Goal: Navigation & Orientation: Find specific page/section

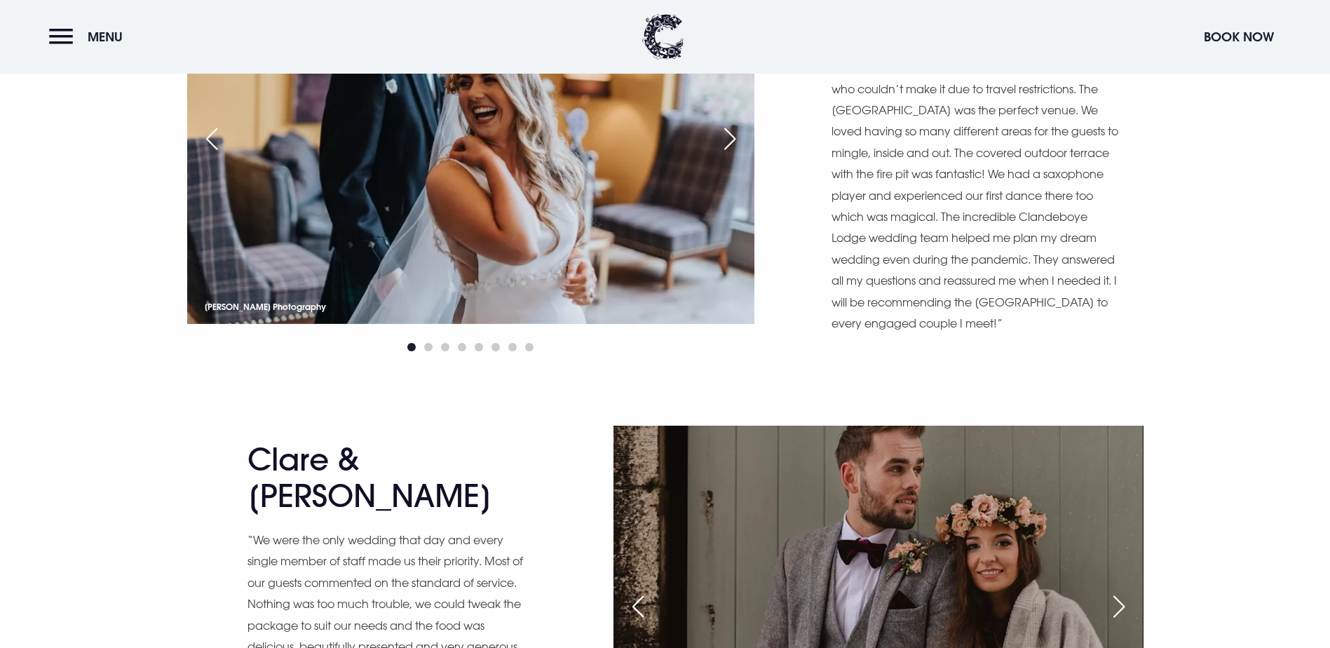
scroll to position [9638, 0]
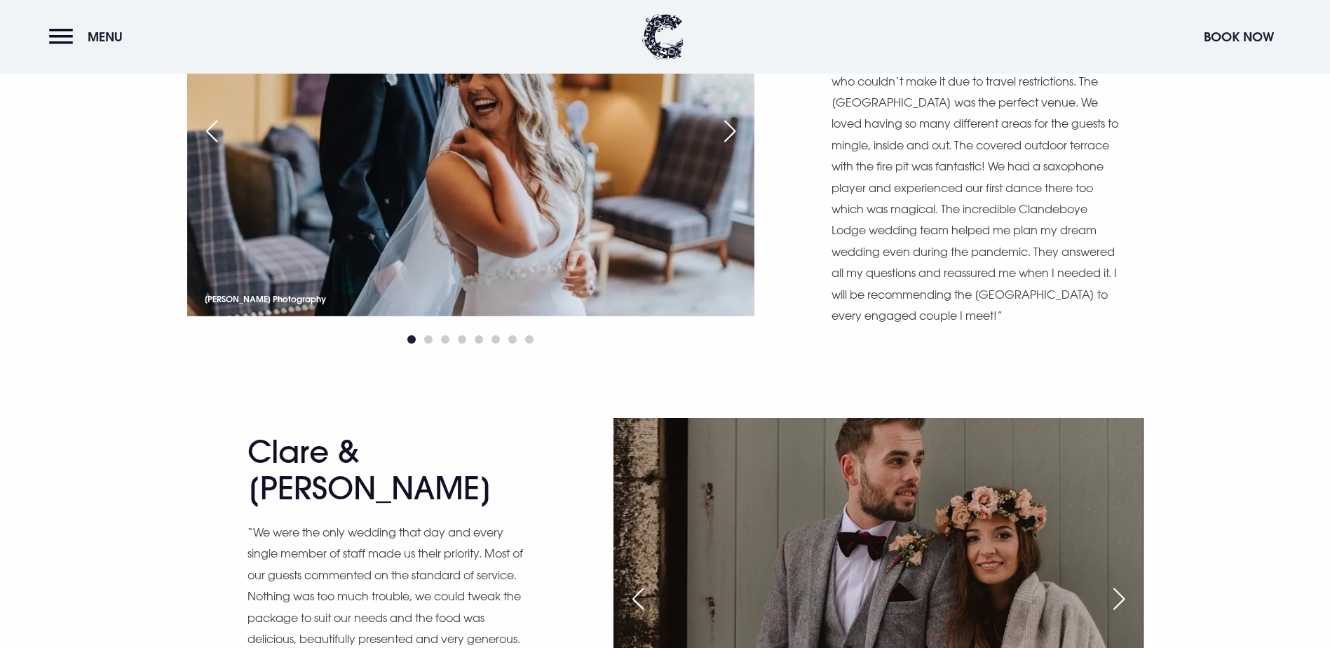
click at [1121, 583] on div "Next slide" at bounding box center [1118, 598] width 35 height 31
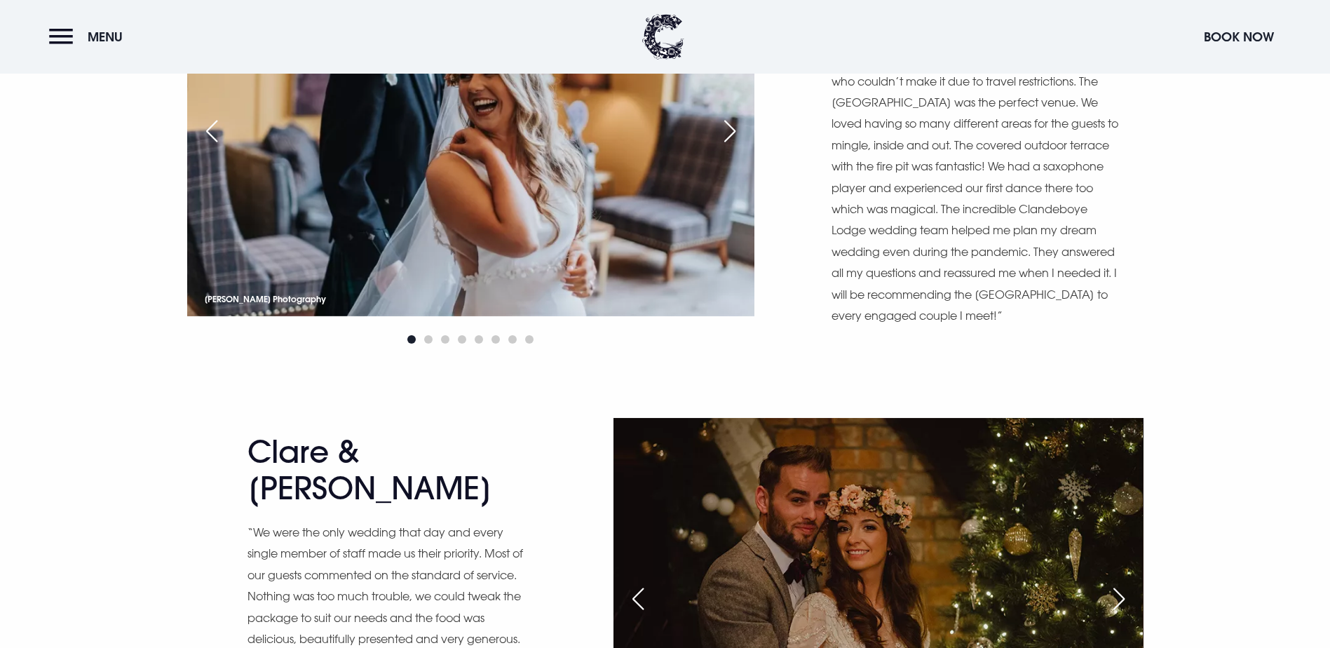
click at [1121, 583] on div "Next slide" at bounding box center [1118, 598] width 35 height 31
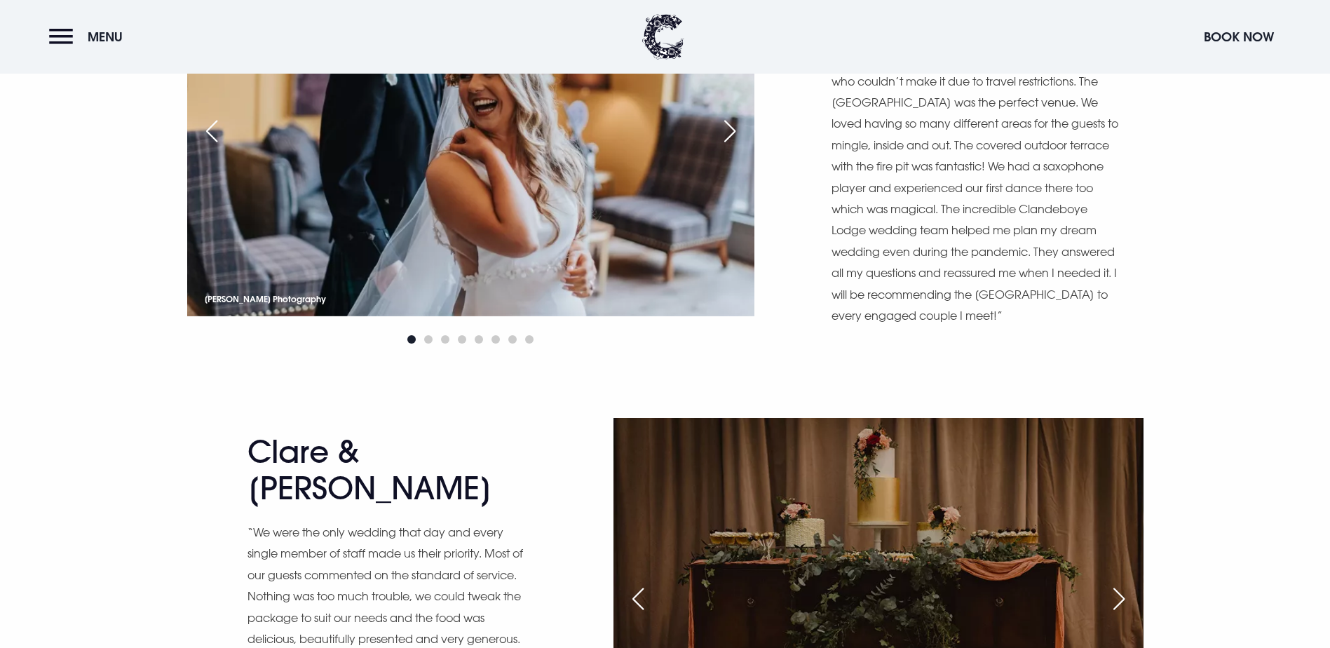
click at [1121, 583] on div "Next slide" at bounding box center [1118, 598] width 35 height 31
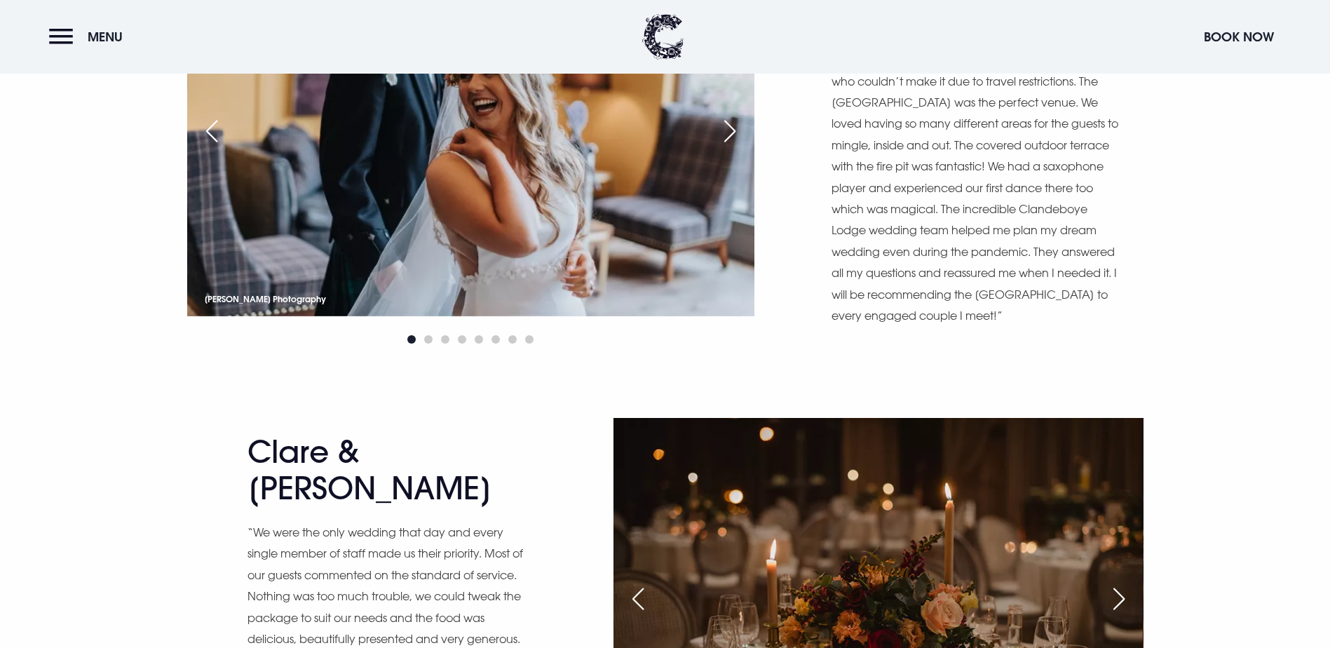
click at [1121, 583] on div "Next slide" at bounding box center [1118, 598] width 35 height 31
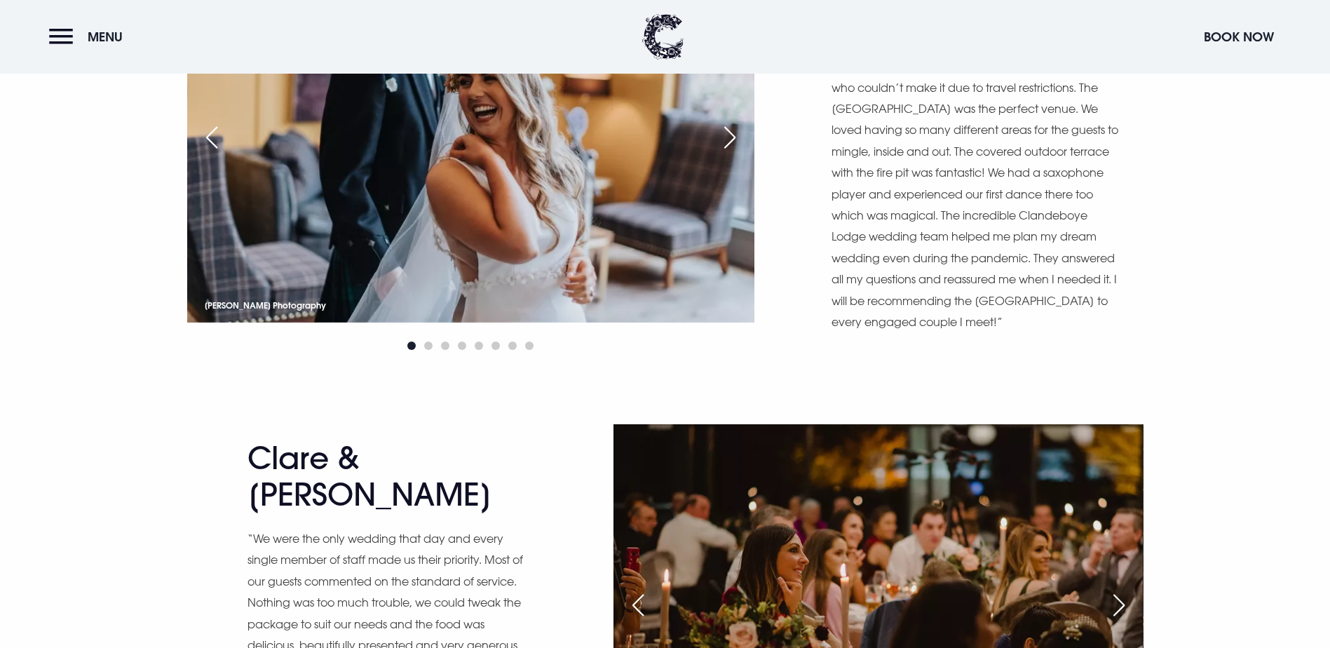
click at [1122, 590] on div "Next slide" at bounding box center [1118, 605] width 35 height 31
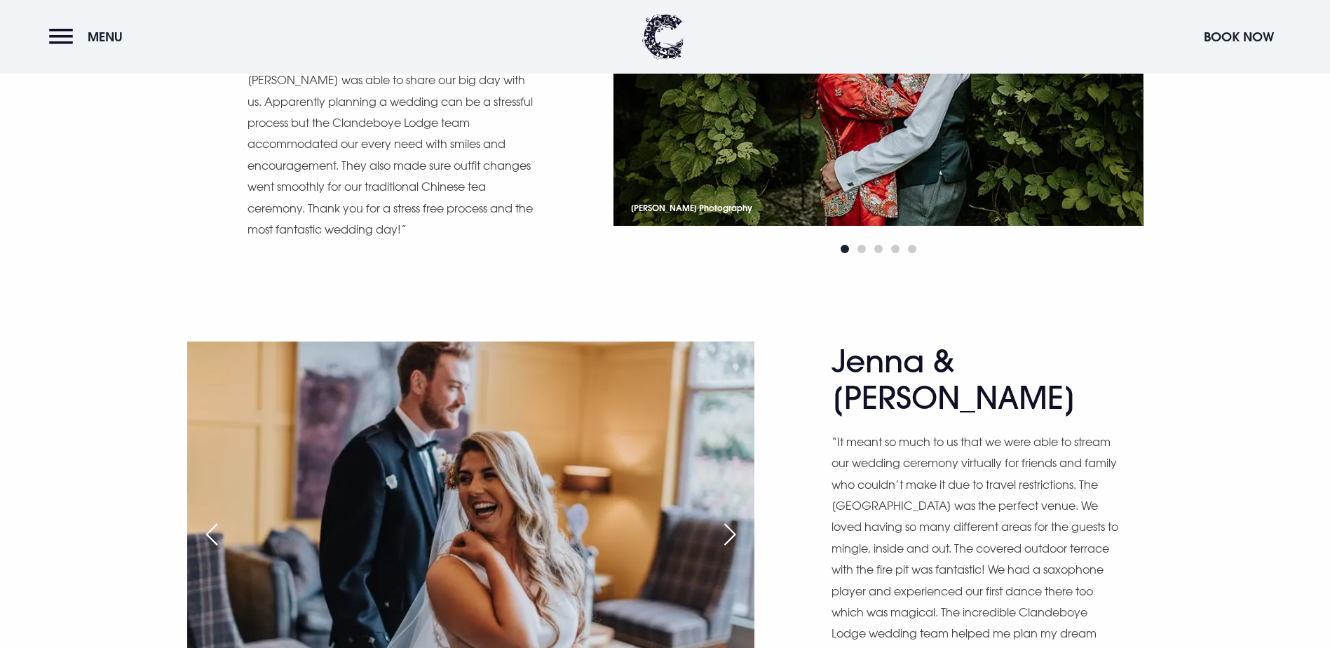
scroll to position [9234, 0]
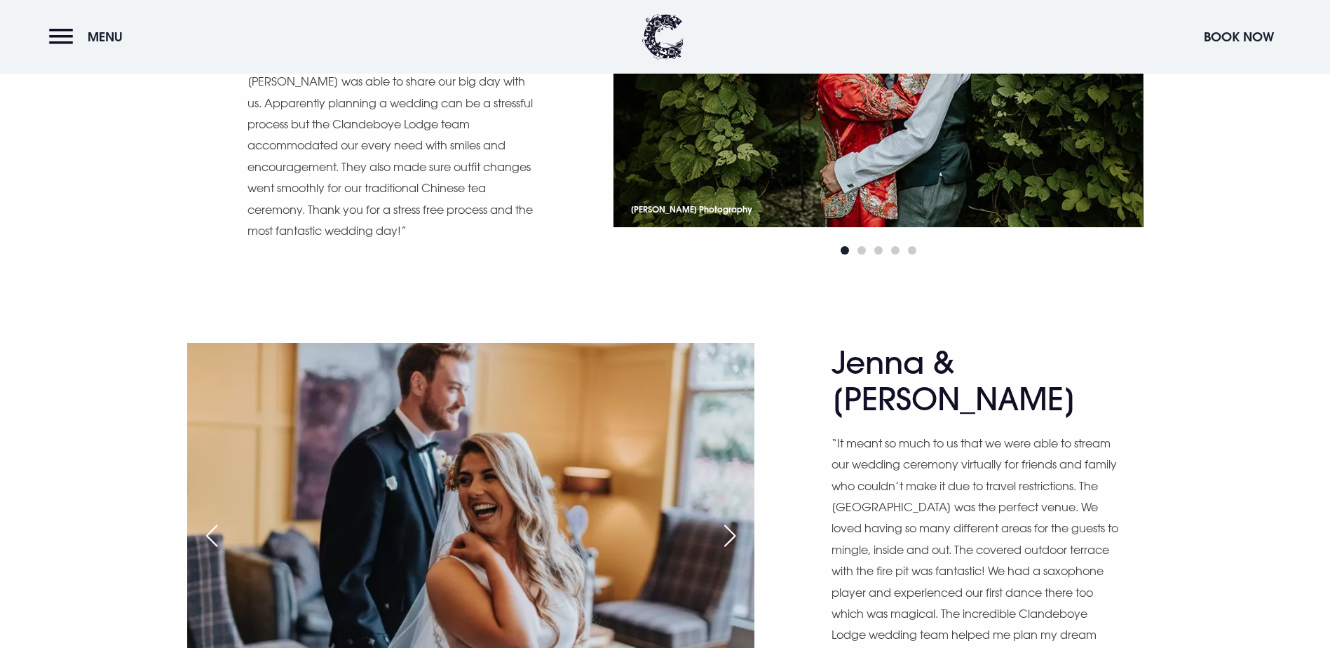
click at [747, 520] on div "Next slide" at bounding box center [729, 535] width 35 height 31
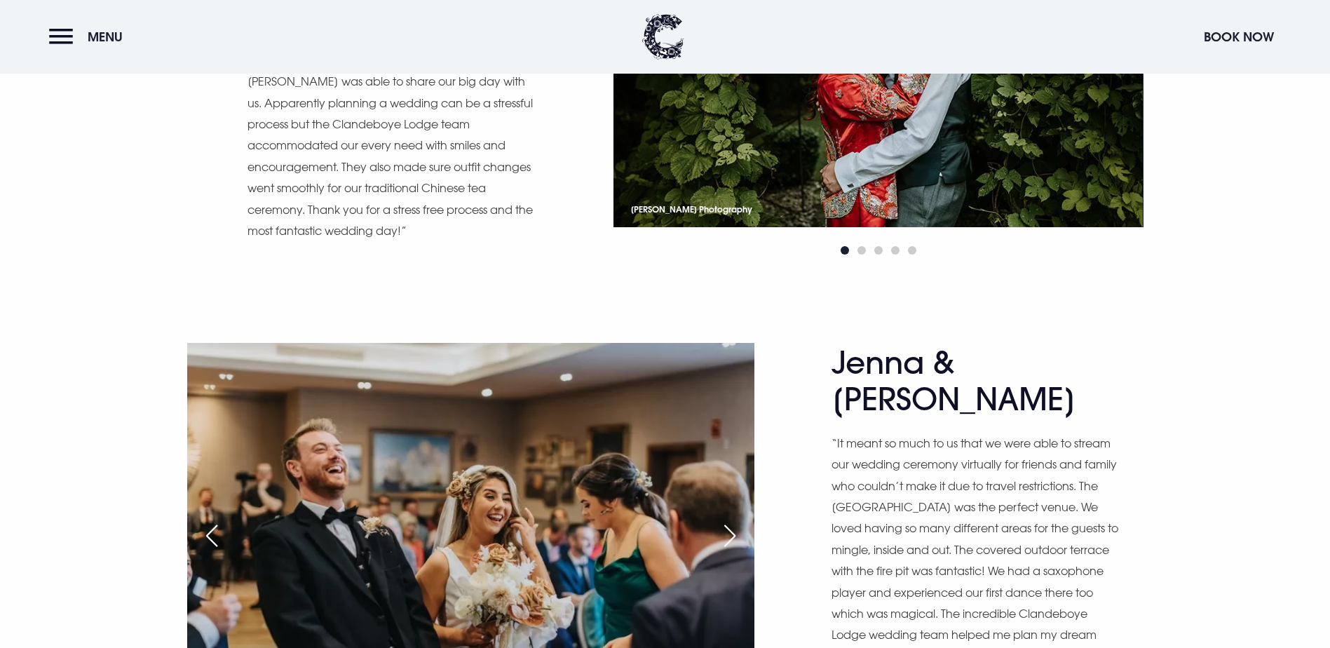
click at [747, 520] on div "Next slide" at bounding box center [729, 535] width 35 height 31
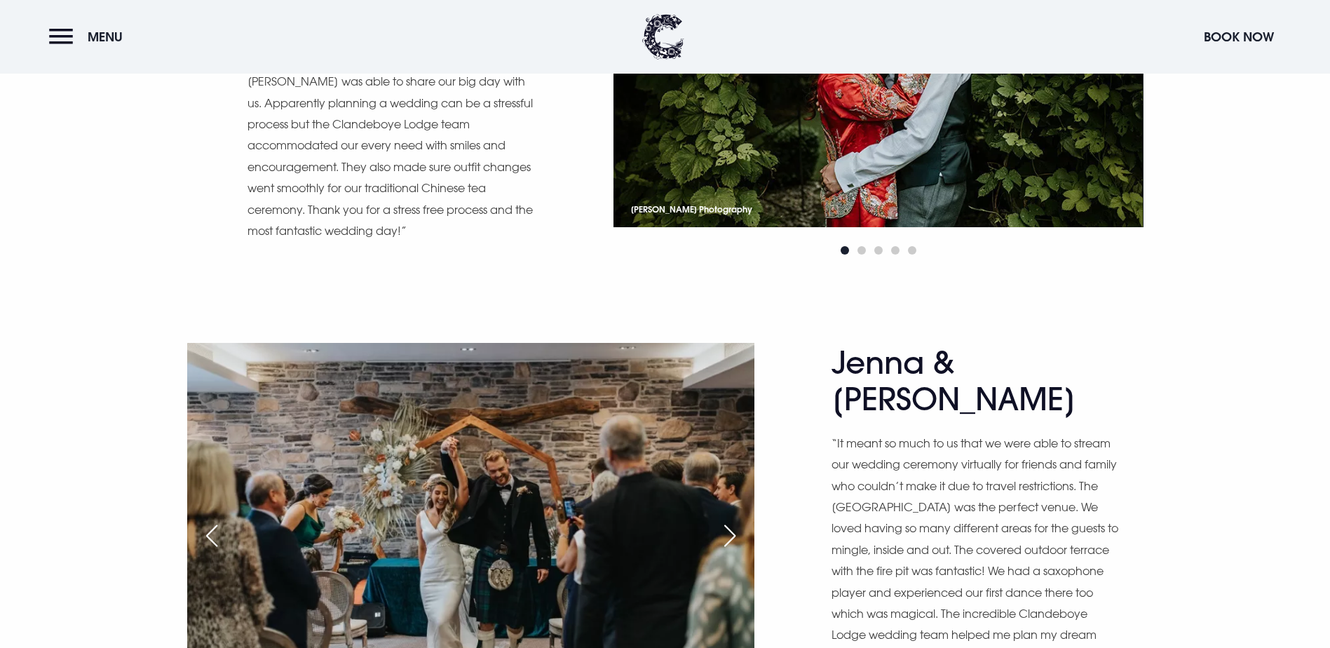
click at [747, 520] on div "Next slide" at bounding box center [729, 535] width 35 height 31
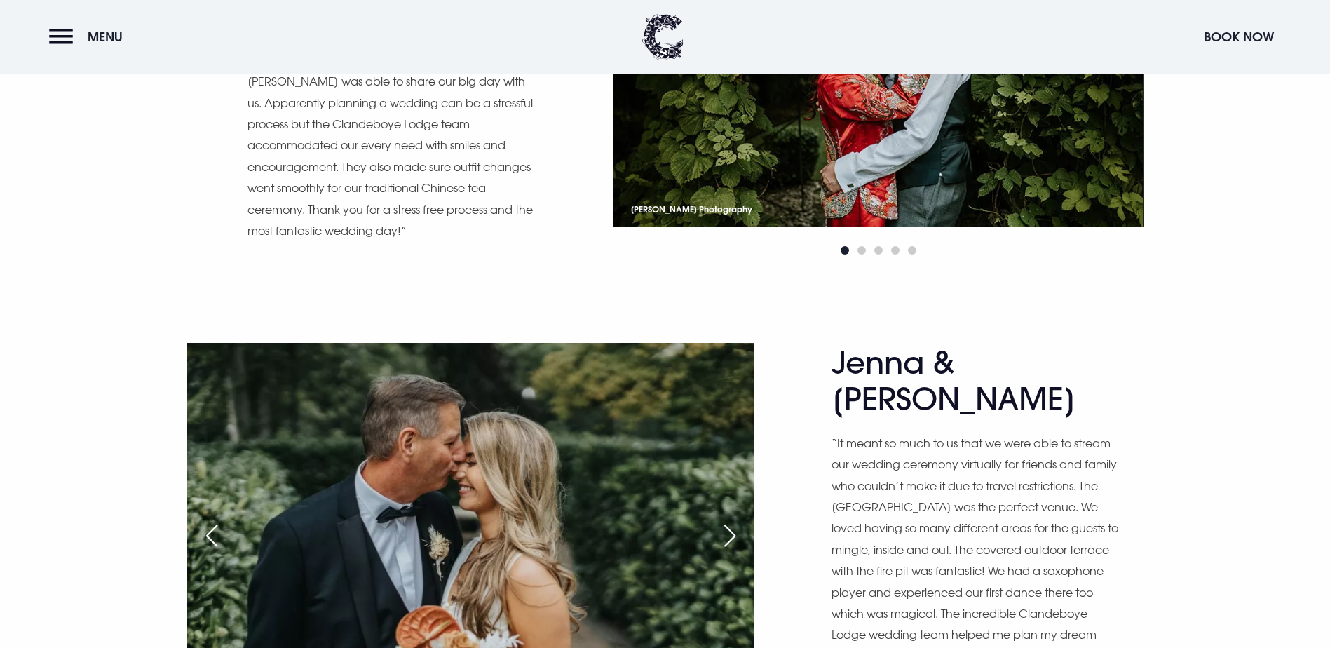
click at [208, 520] on div "Previous slide" at bounding box center [211, 535] width 35 height 31
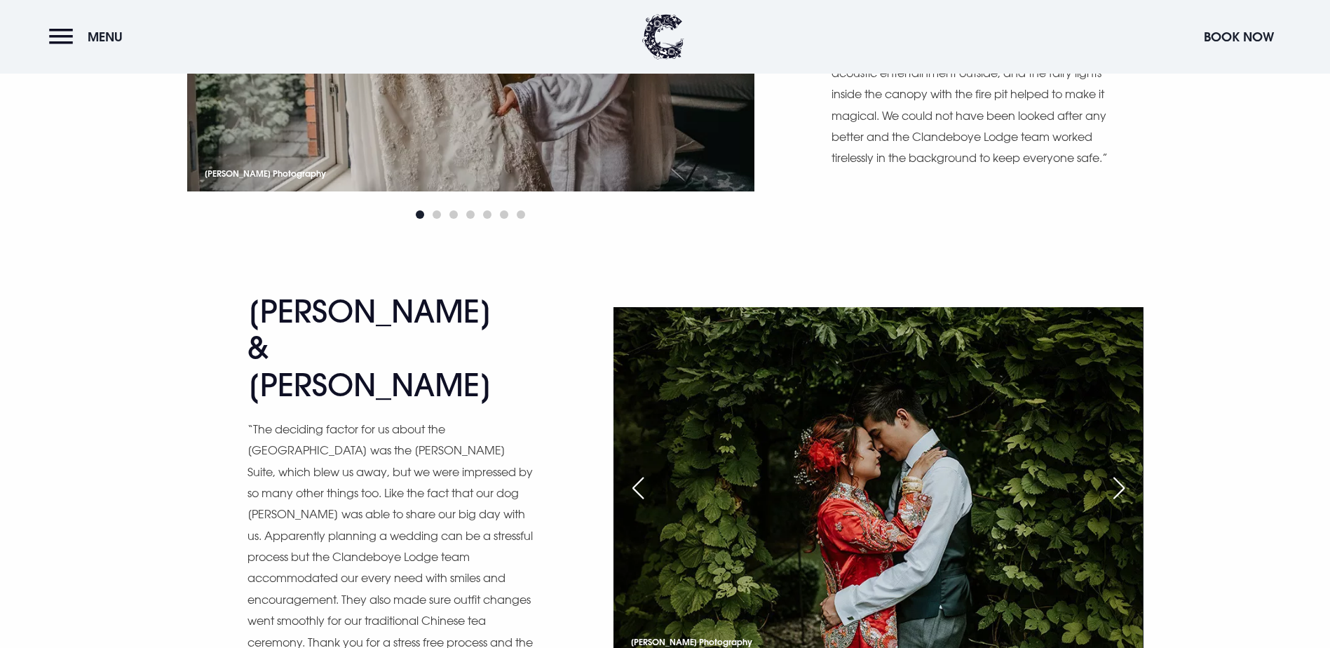
scroll to position [8790, 0]
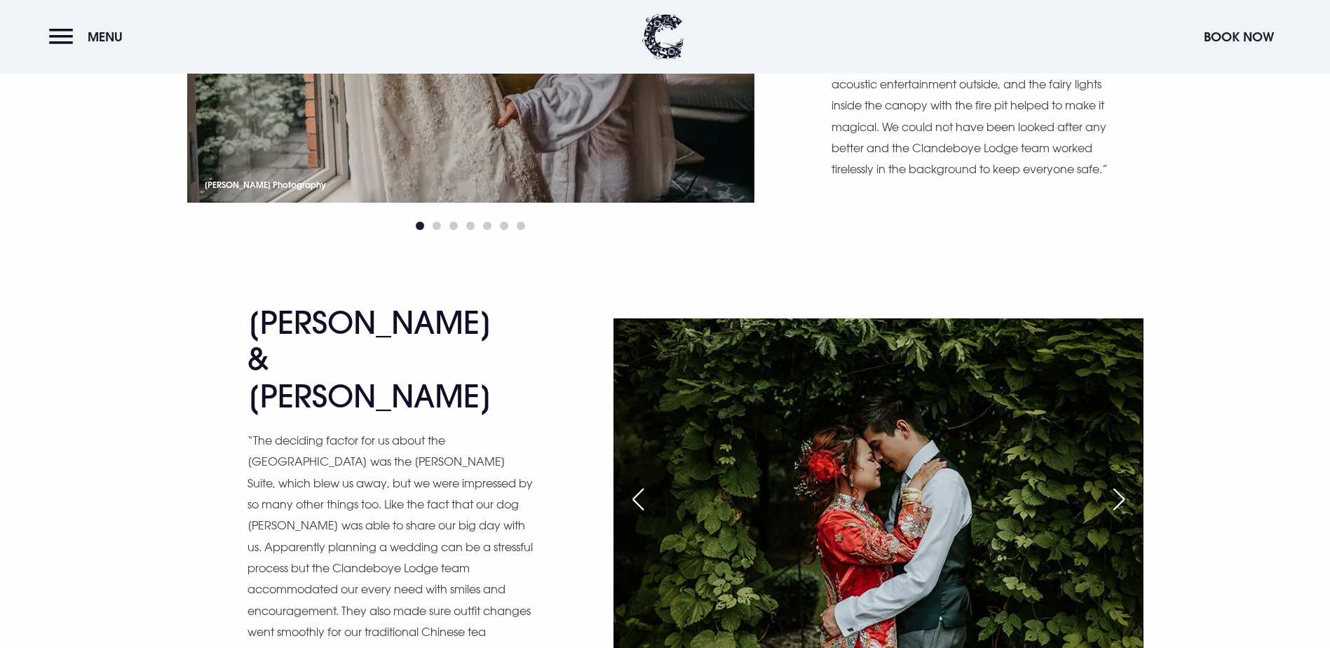
click at [1125, 484] on div "Next slide" at bounding box center [1118, 499] width 35 height 31
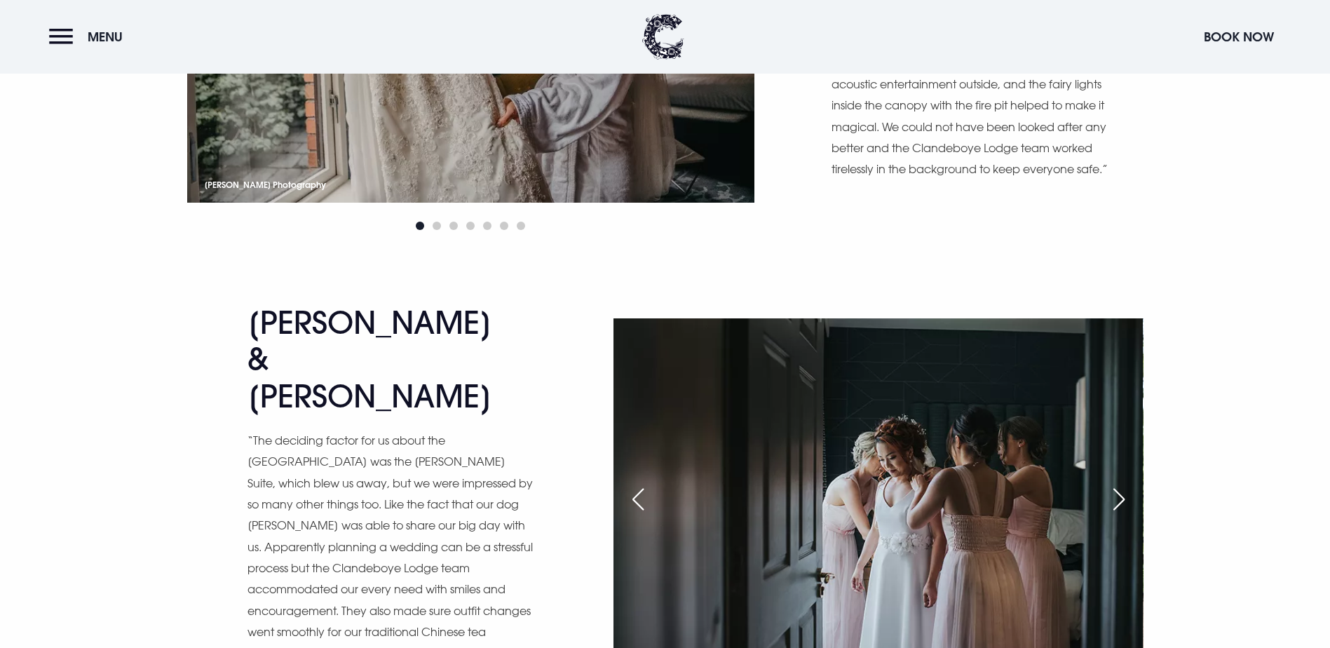
click at [1125, 484] on div "Next slide" at bounding box center [1118, 499] width 35 height 31
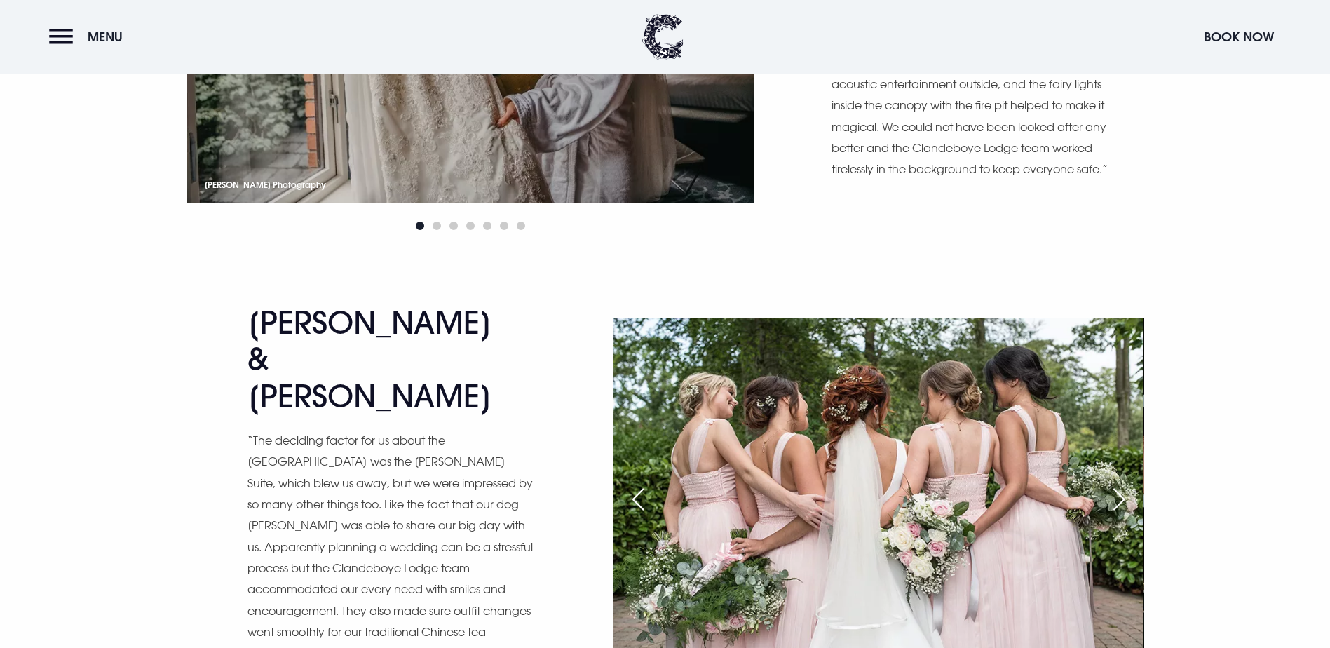
click at [1125, 484] on div "Next slide" at bounding box center [1118, 499] width 35 height 31
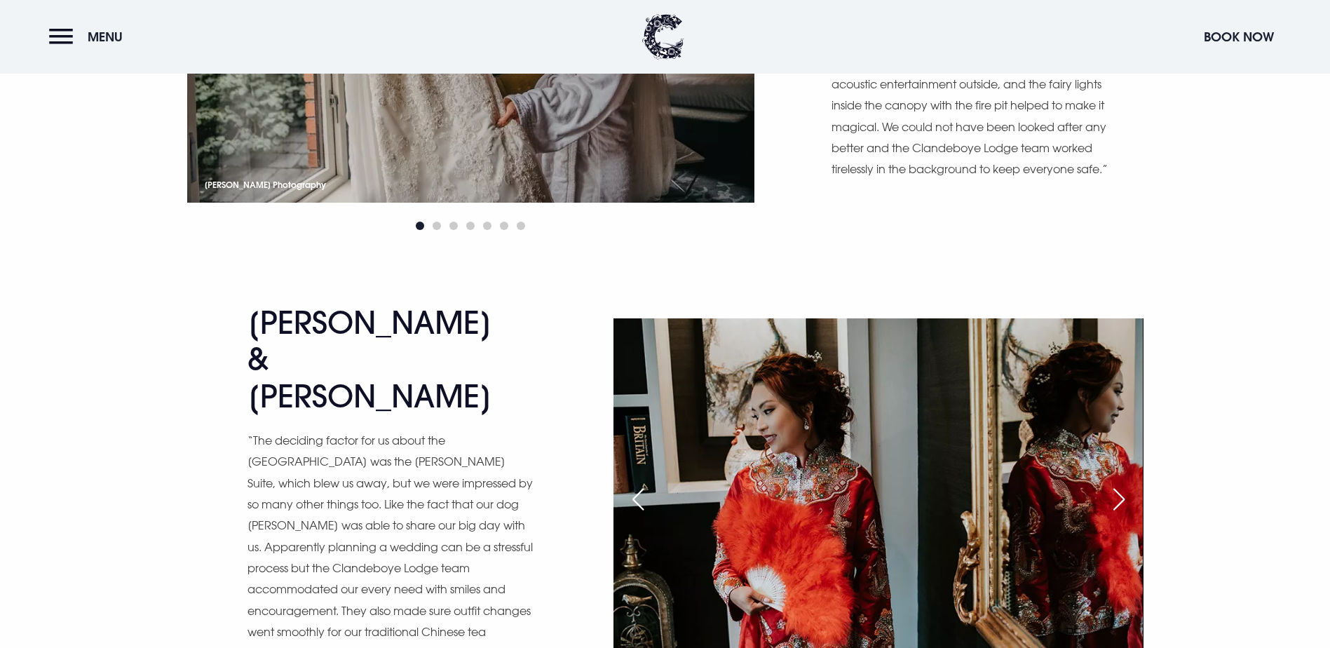
click at [1125, 484] on div "Next slide" at bounding box center [1118, 499] width 35 height 31
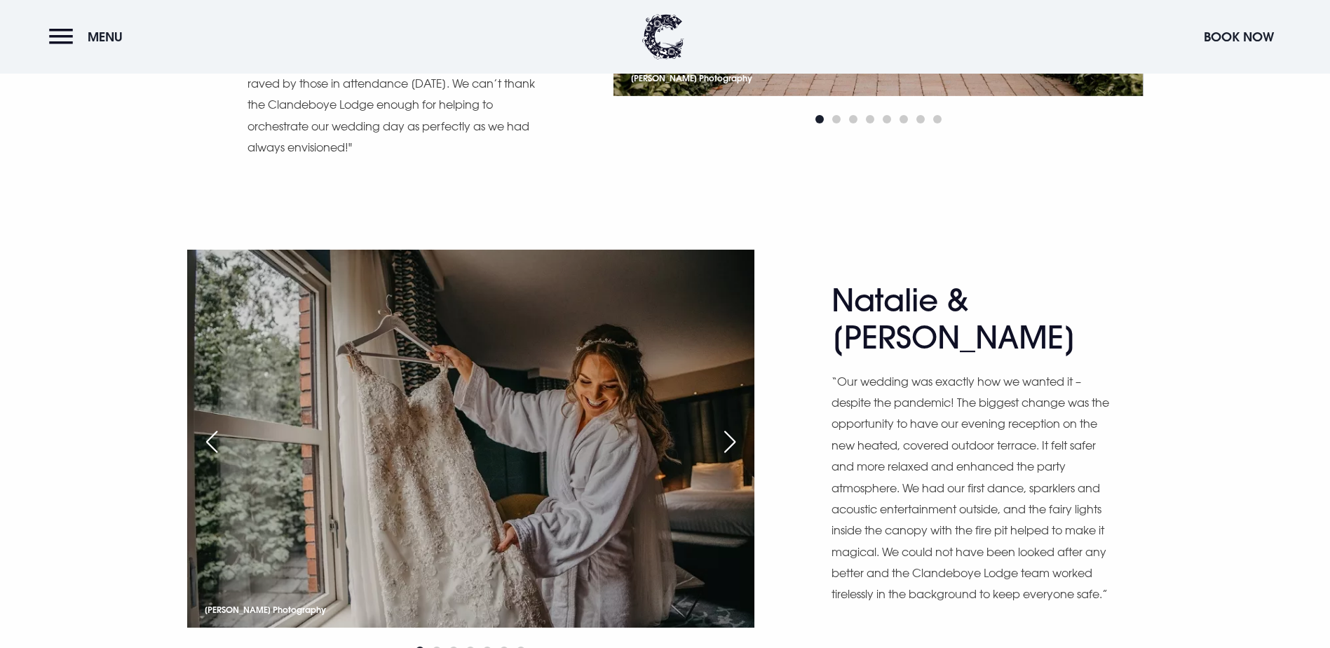
scroll to position [8333, 0]
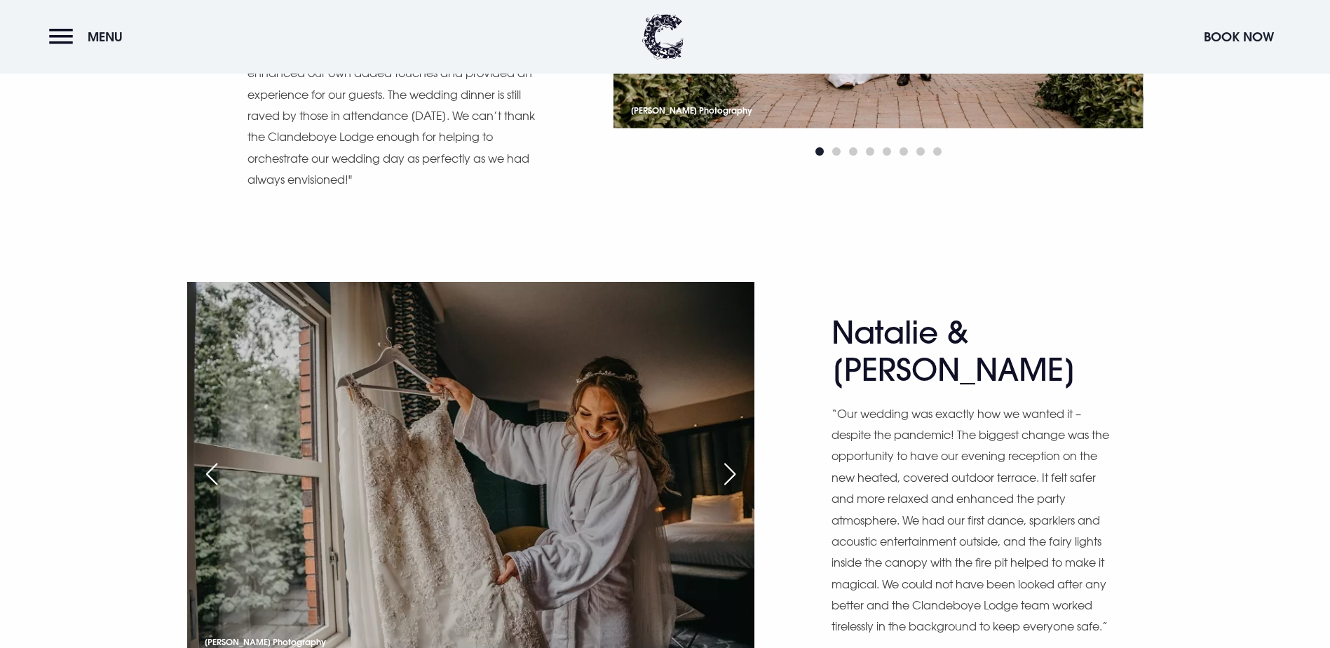
click at [736, 459] on div "Next slide" at bounding box center [729, 474] width 35 height 31
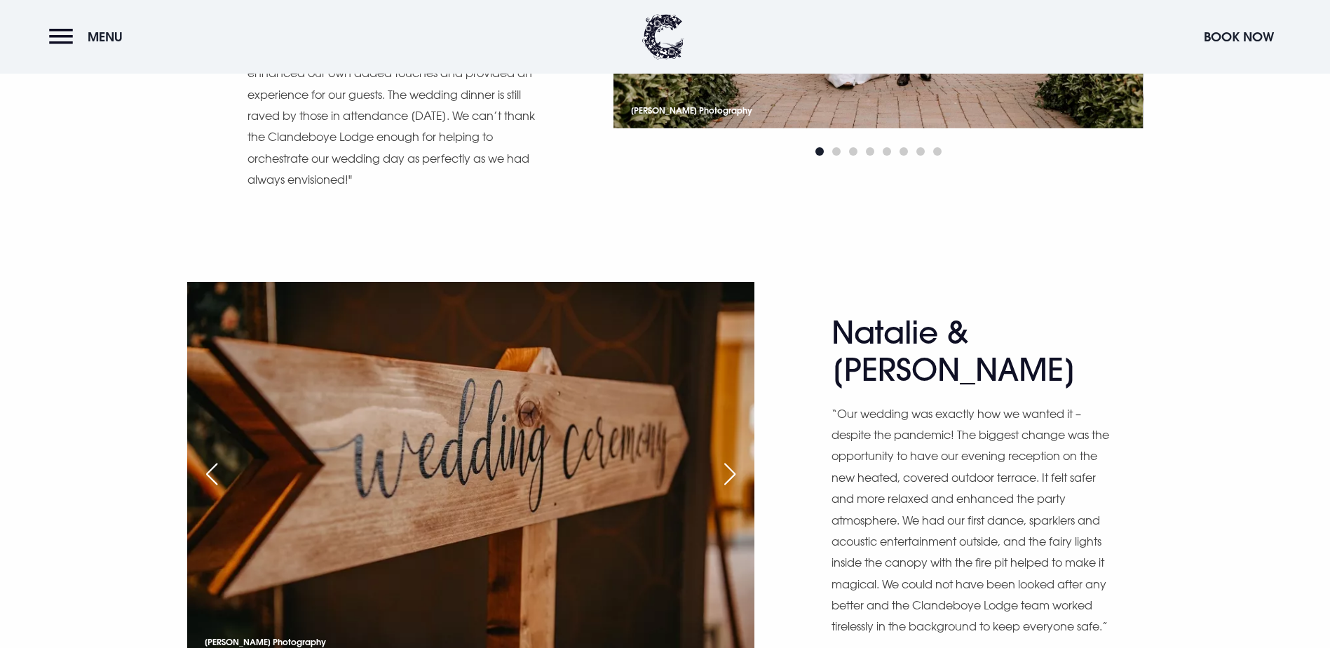
click at [736, 459] on div "Next slide" at bounding box center [729, 474] width 35 height 31
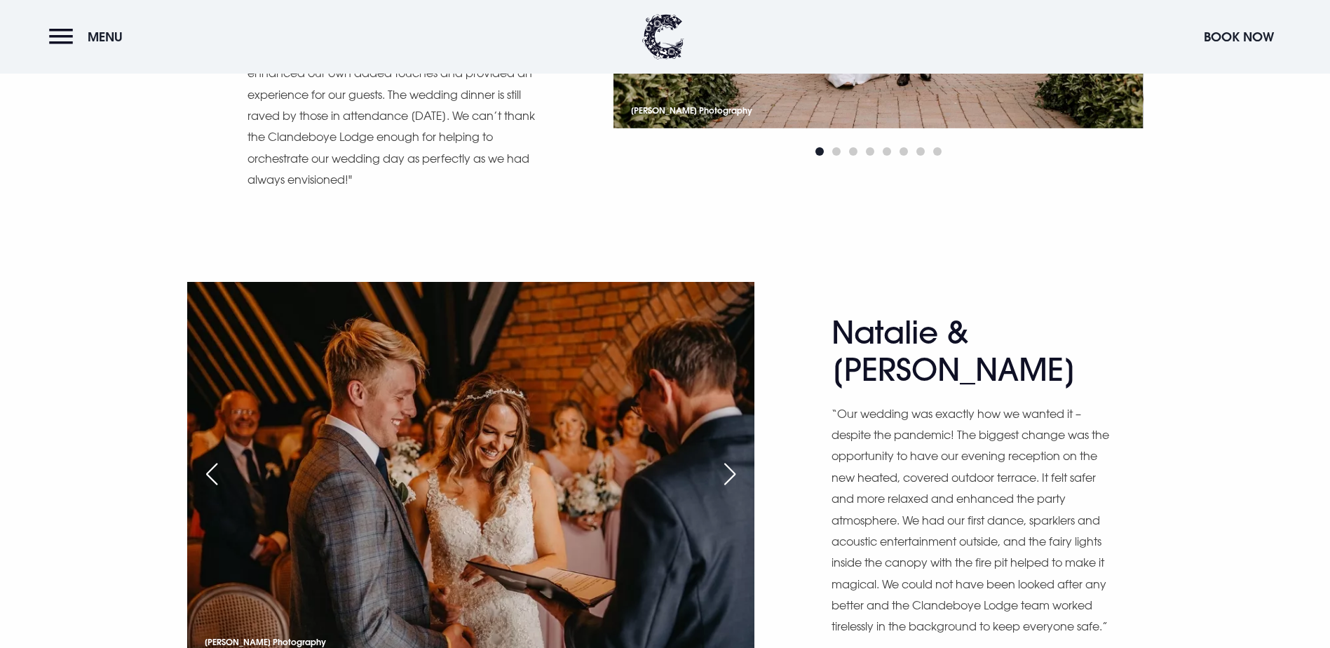
click at [736, 459] on div "Next slide" at bounding box center [729, 474] width 35 height 31
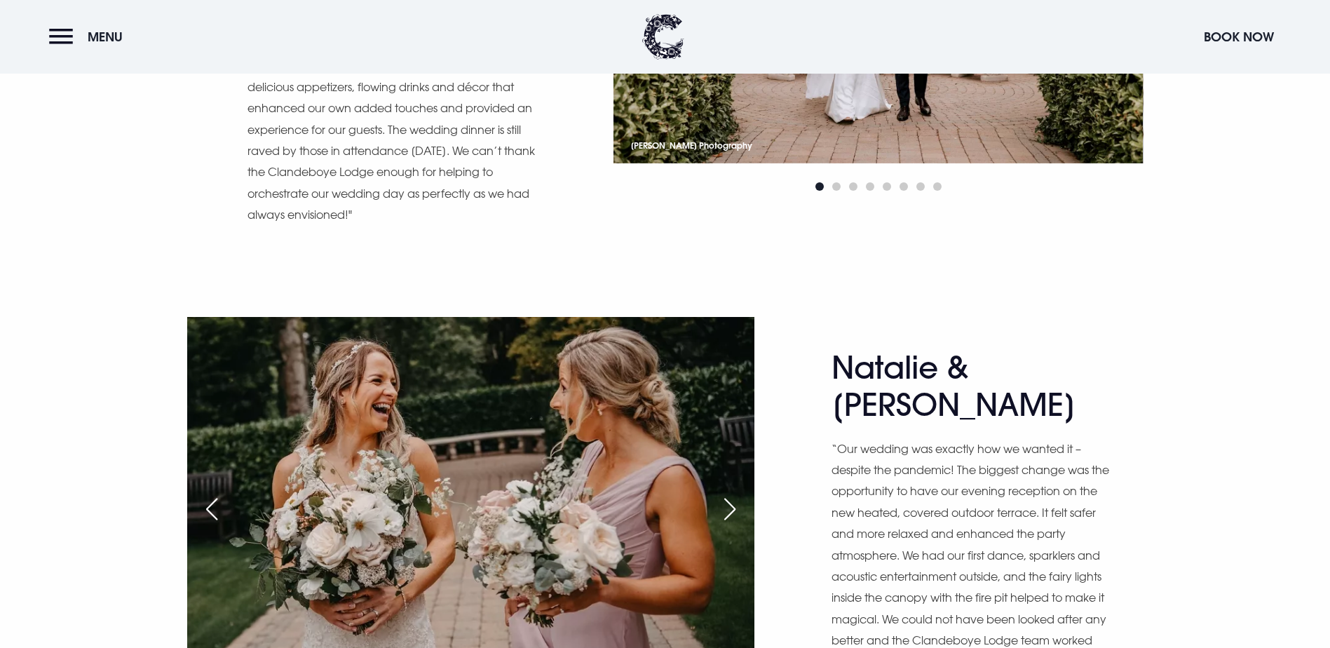
click at [736, 326] on div "[PERSON_NAME] Photography [PERSON_NAME] Photography [PERSON_NAME] Photography […" at bounding box center [470, 521] width 567 height 409
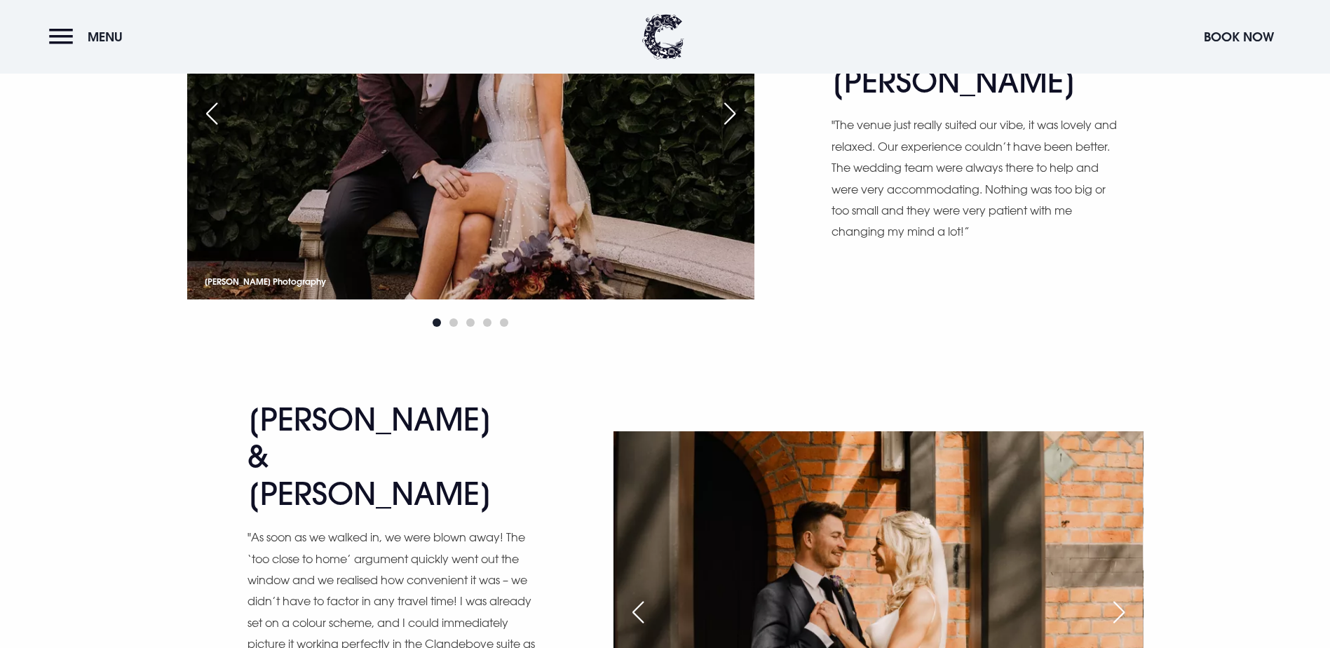
scroll to position [5442, 0]
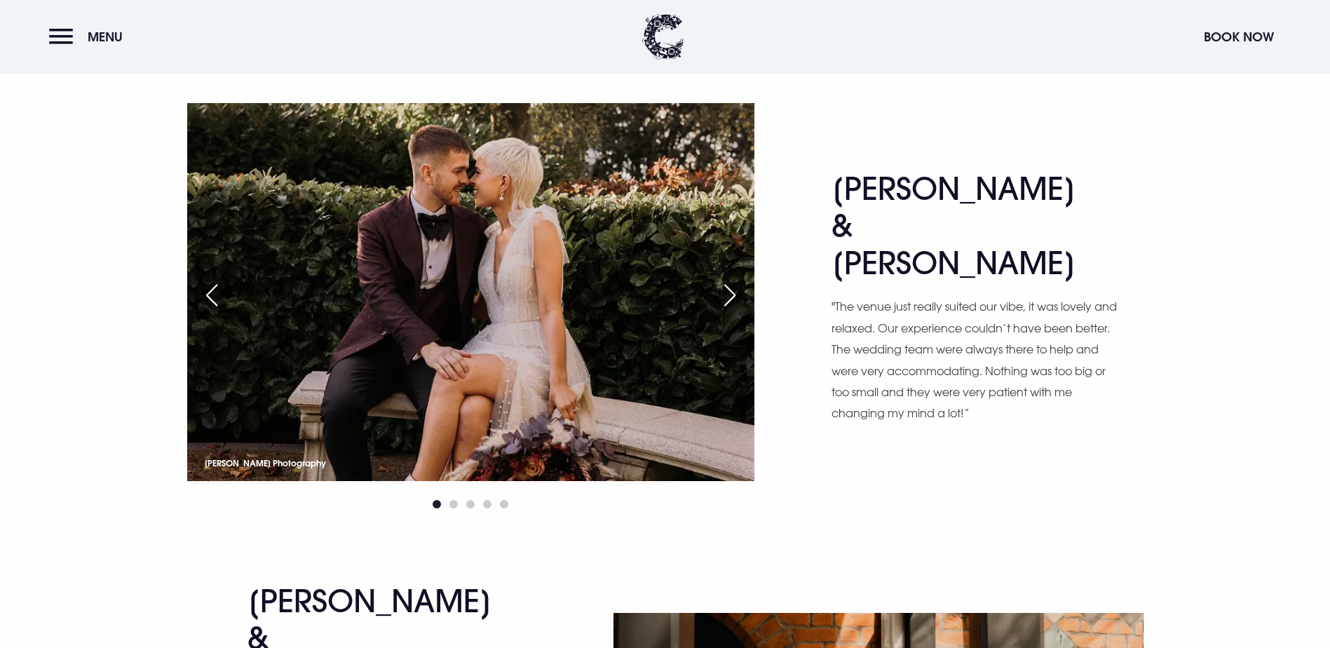
click at [742, 311] on div "Next slide" at bounding box center [729, 295] width 35 height 31
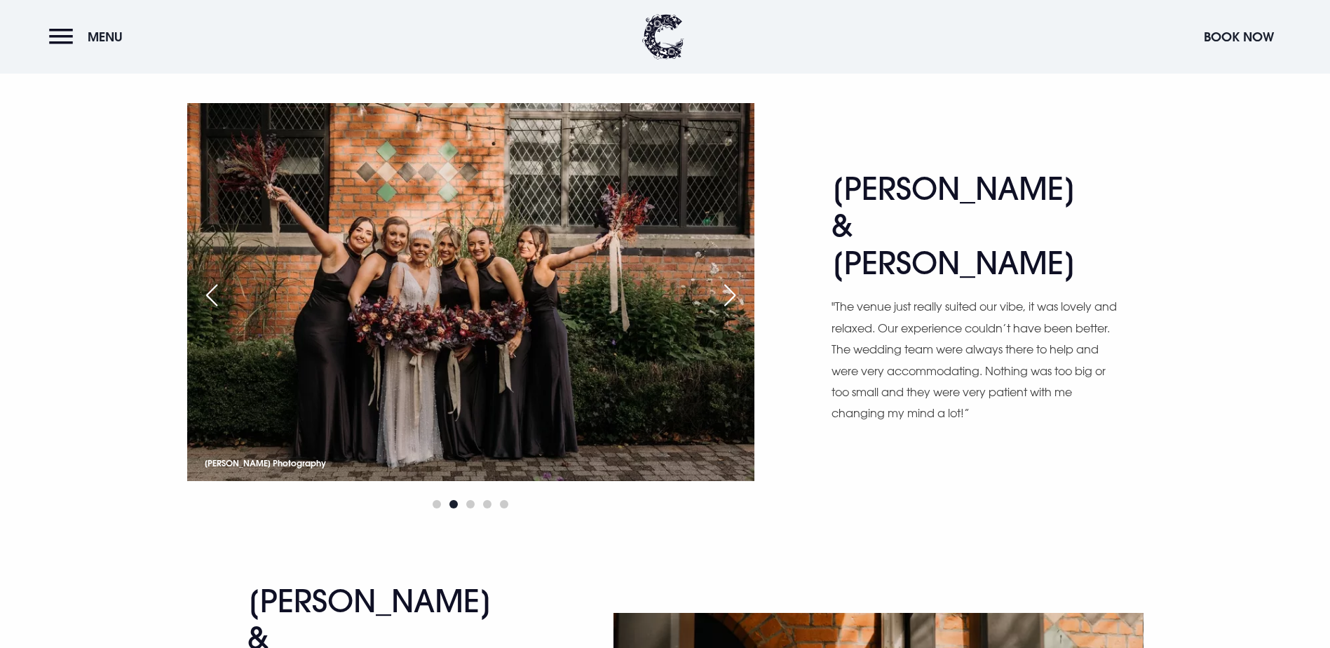
click at [740, 311] on div "Next slide" at bounding box center [729, 295] width 35 height 31
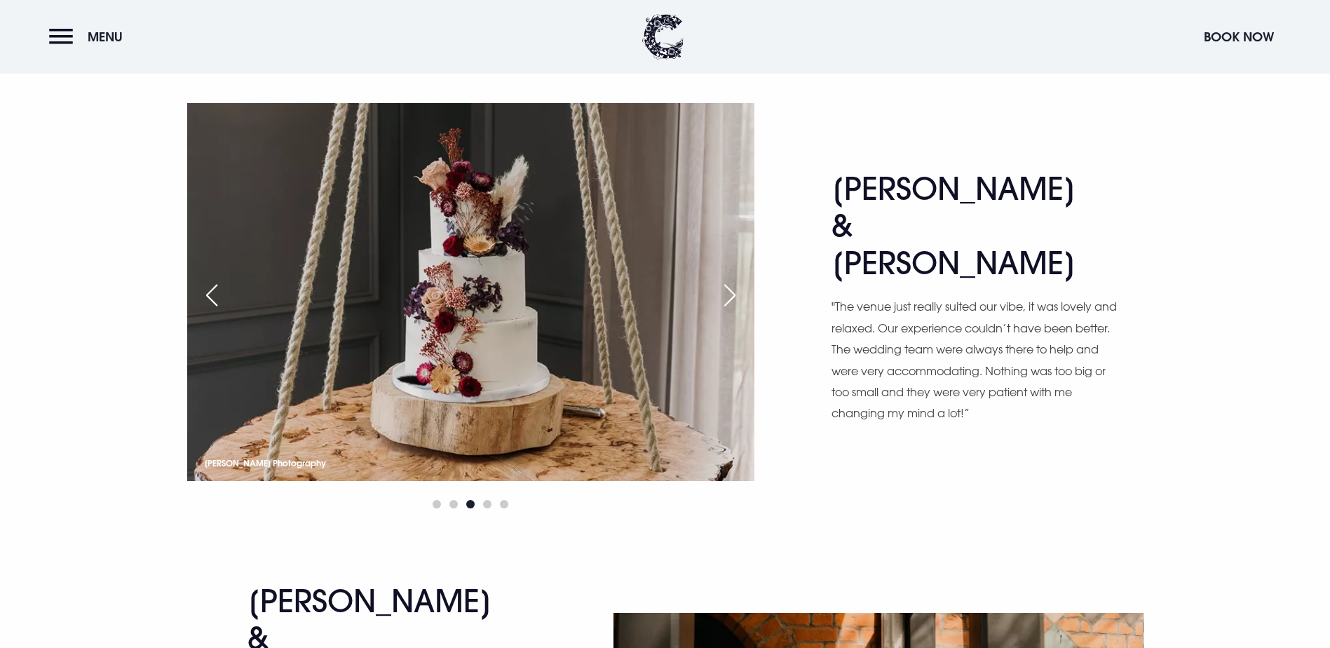
click at [740, 311] on div "Next slide" at bounding box center [729, 295] width 35 height 31
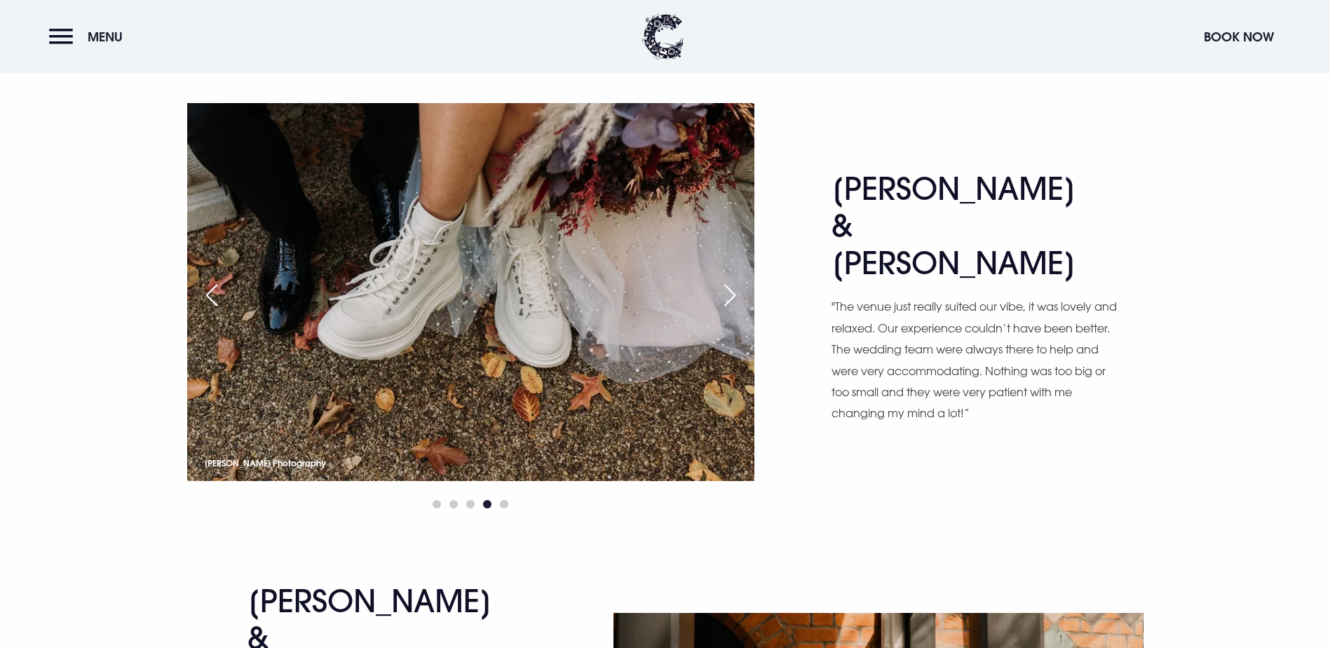
click at [740, 311] on div "Next slide" at bounding box center [729, 295] width 35 height 31
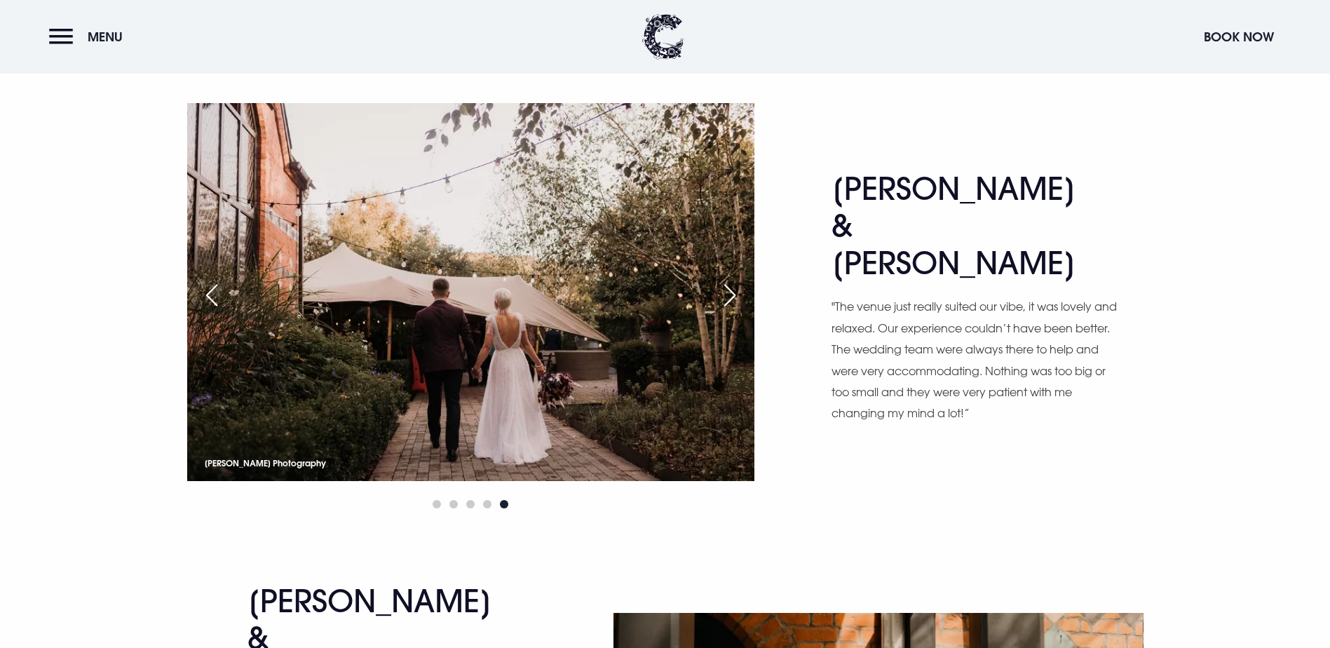
click at [740, 311] on div "Next slide" at bounding box center [729, 295] width 35 height 31
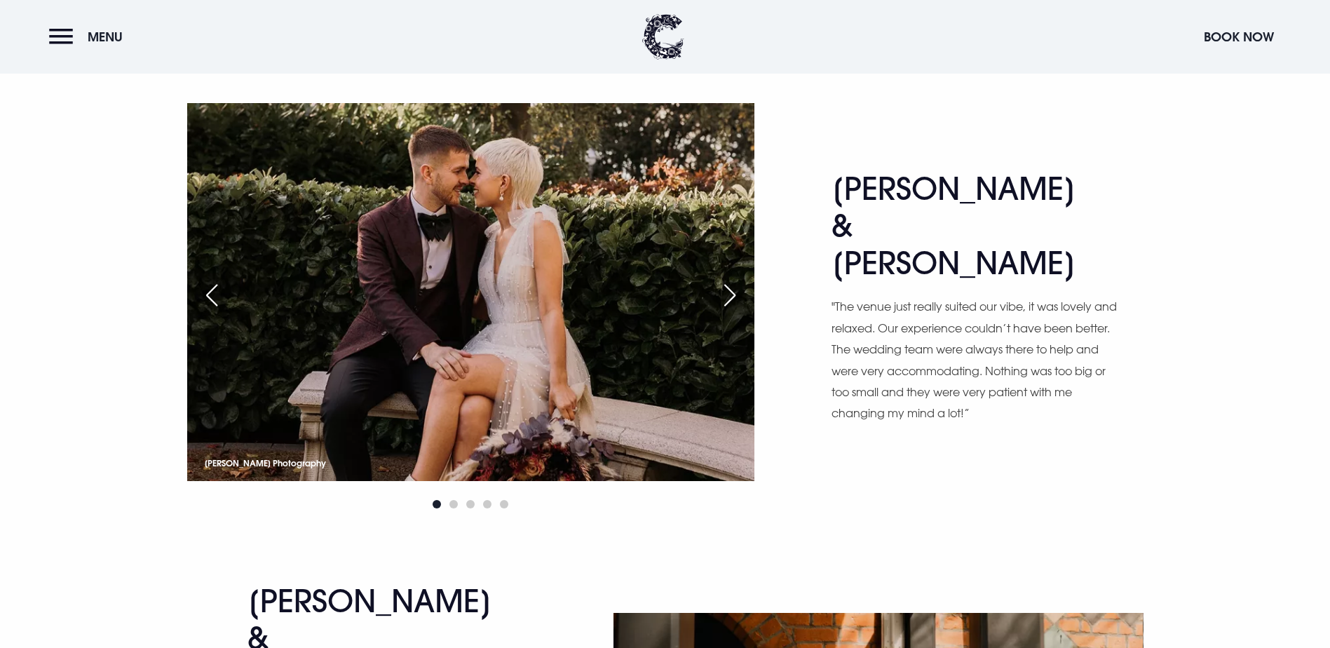
click at [740, 311] on div "Next slide" at bounding box center [729, 295] width 35 height 31
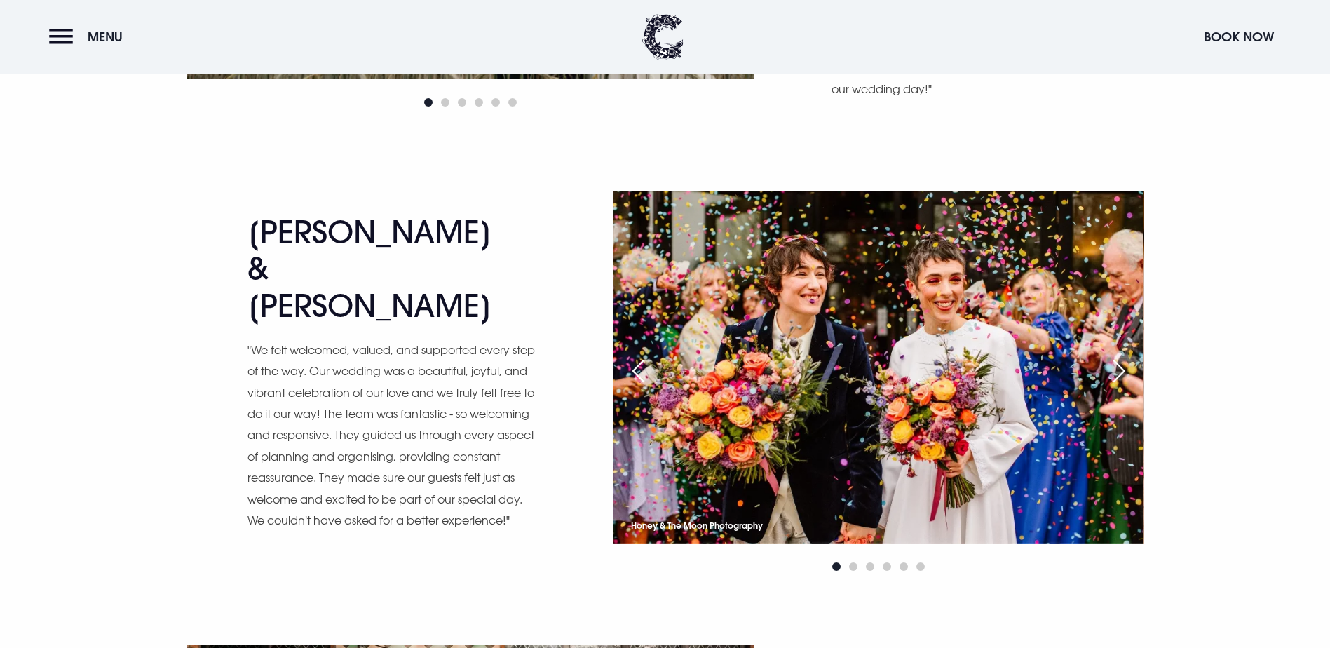
scroll to position [4889, 0]
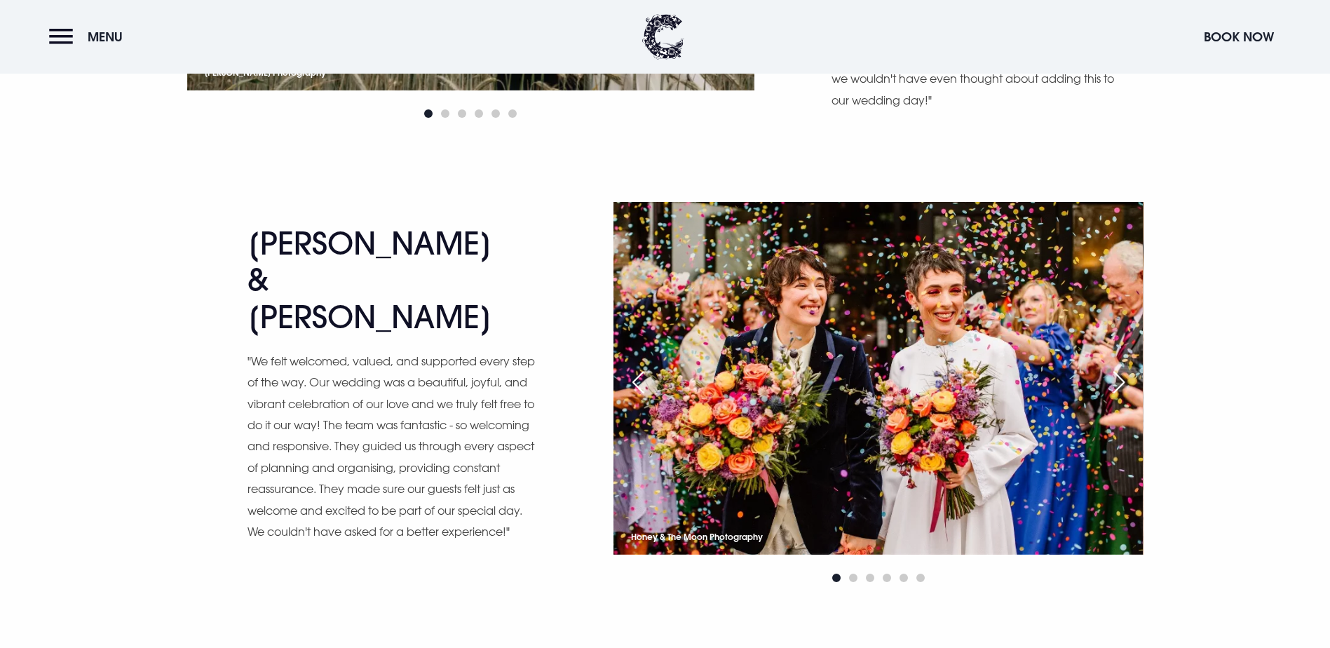
click at [1125, 398] on div "Next slide" at bounding box center [1118, 382] width 35 height 31
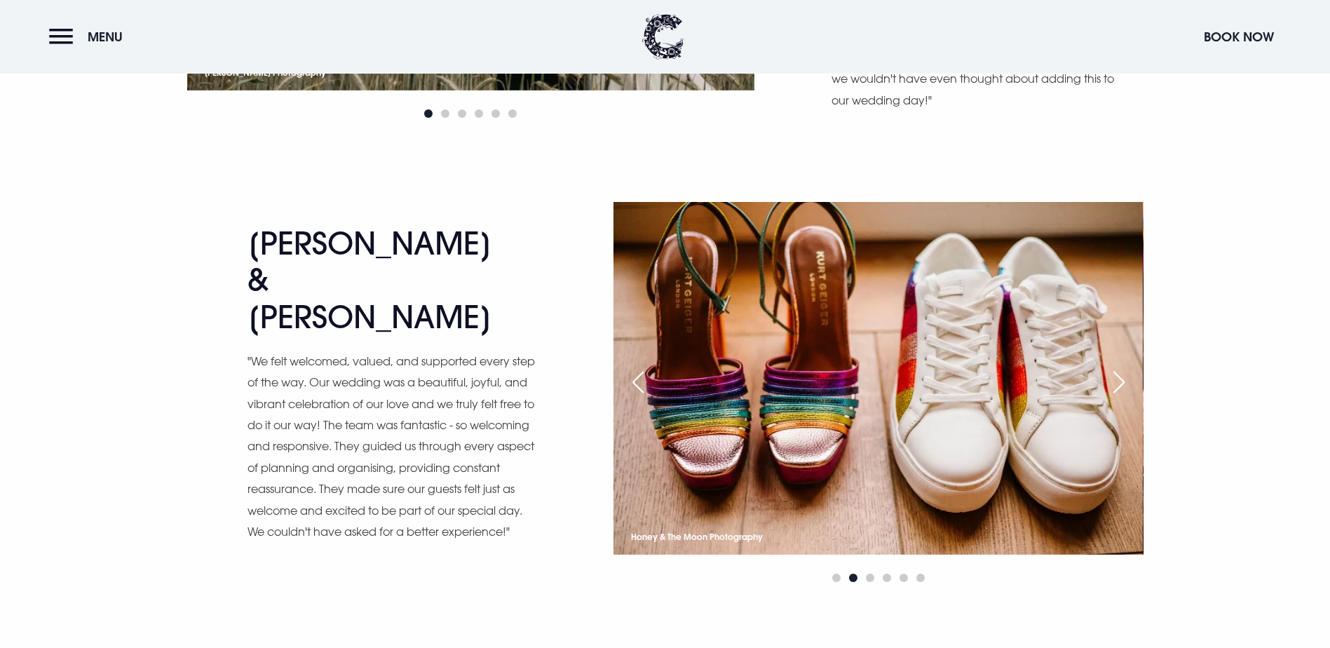
click at [1125, 398] on div "Next slide" at bounding box center [1118, 382] width 35 height 31
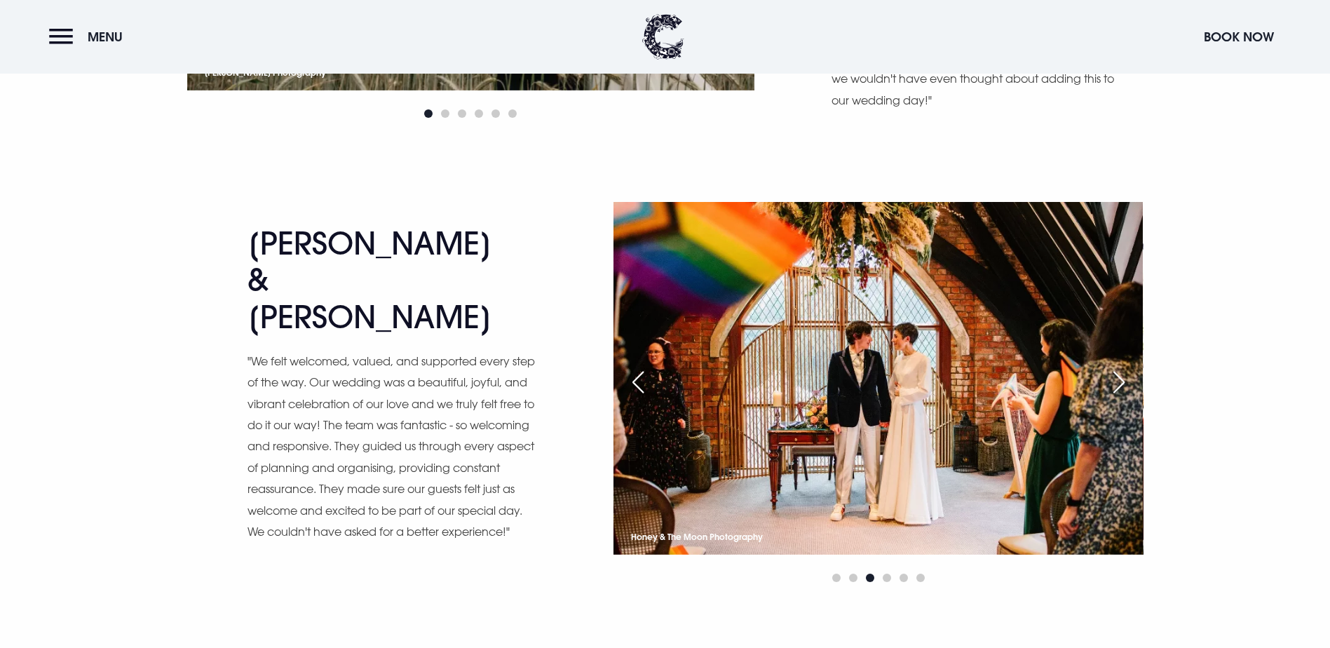
click at [1125, 398] on div "Next slide" at bounding box center [1118, 382] width 35 height 31
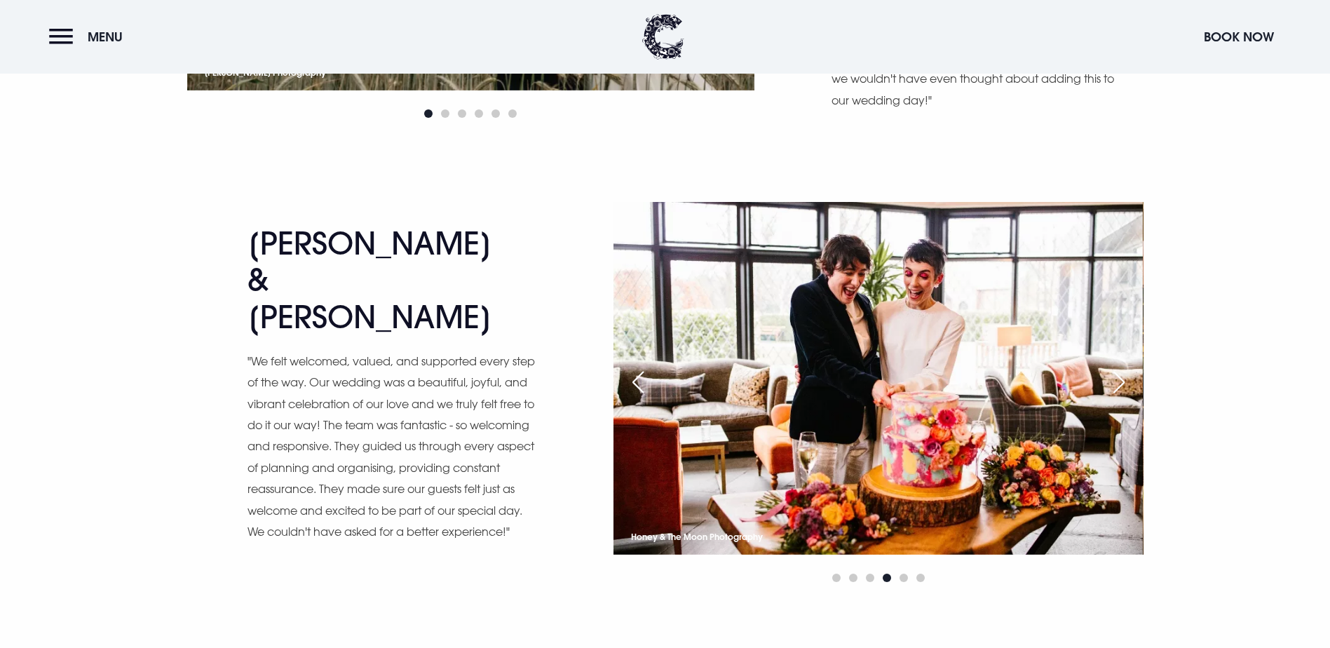
click at [1125, 398] on div "Next slide" at bounding box center [1118, 382] width 35 height 31
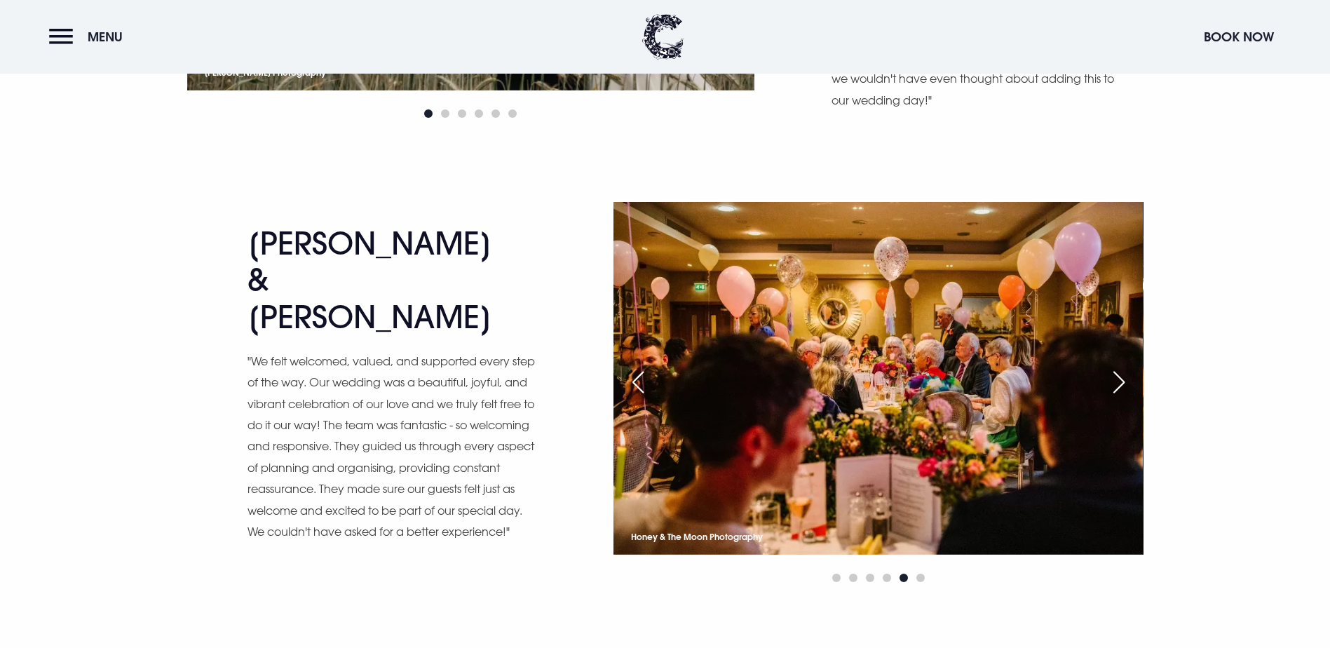
click at [1125, 398] on div "Next slide" at bounding box center [1118, 382] width 35 height 31
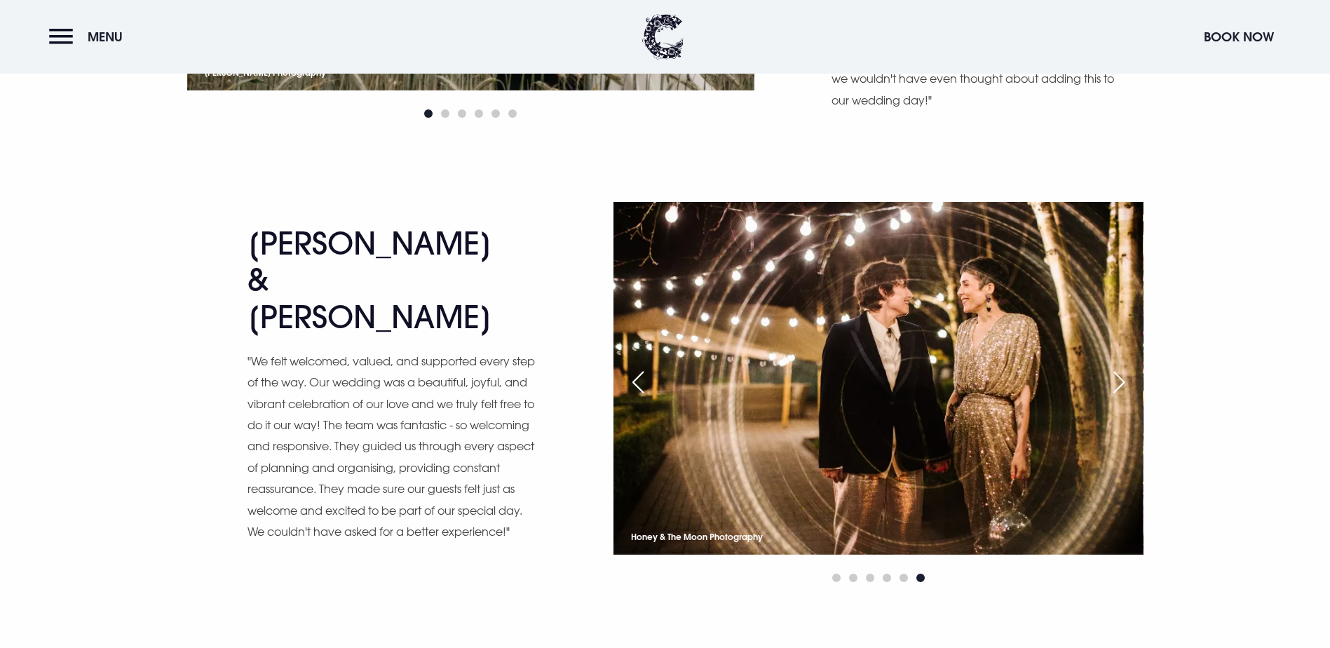
click at [1125, 398] on div "Next slide" at bounding box center [1118, 382] width 35 height 31
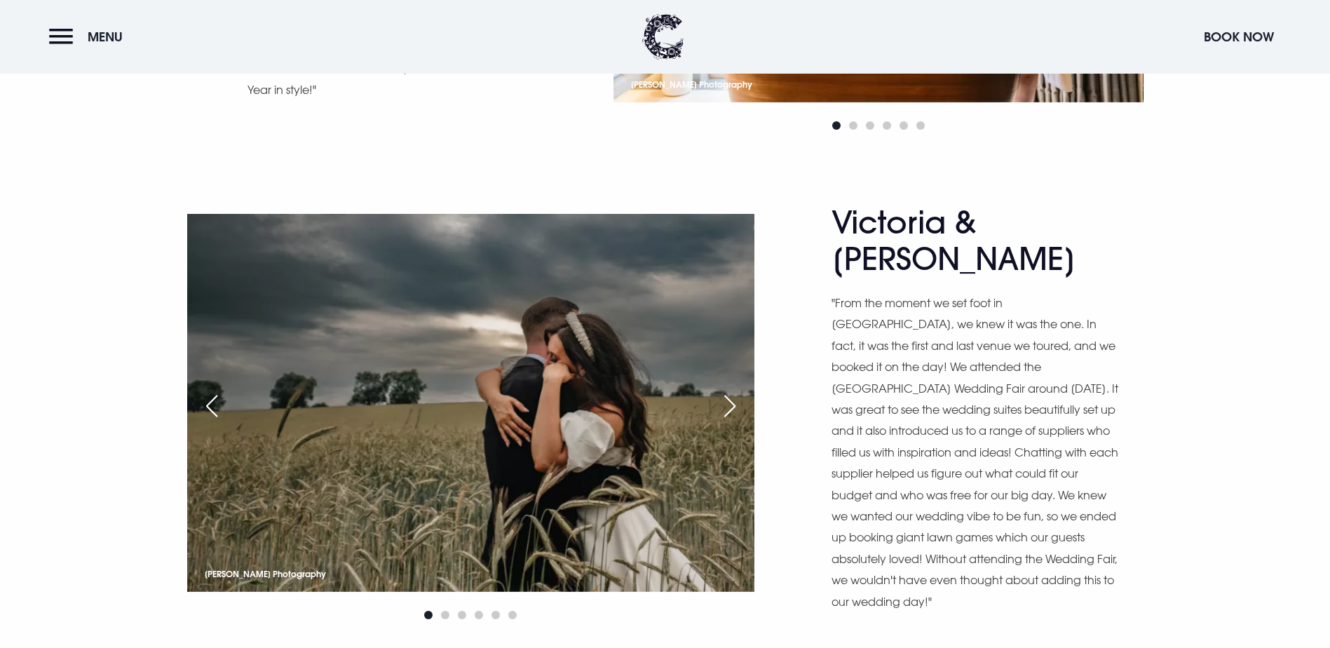
scroll to position [4383, 0]
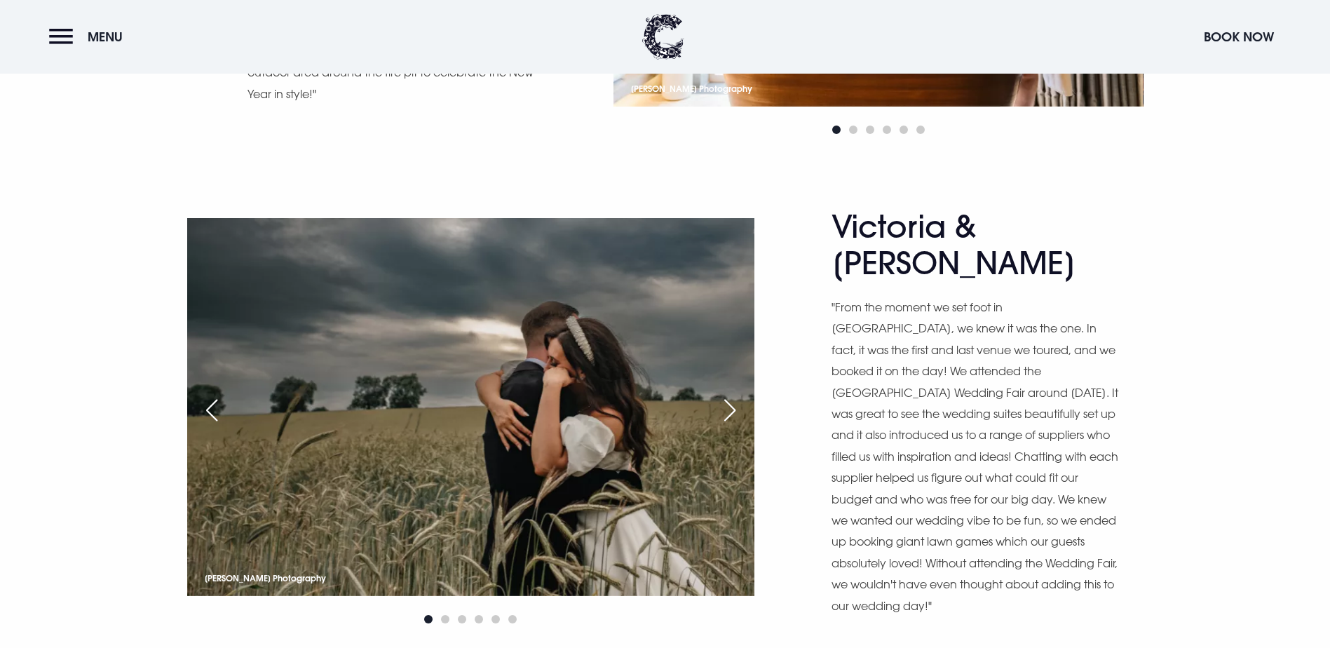
click at [731, 426] on div "Next slide" at bounding box center [729, 410] width 35 height 31
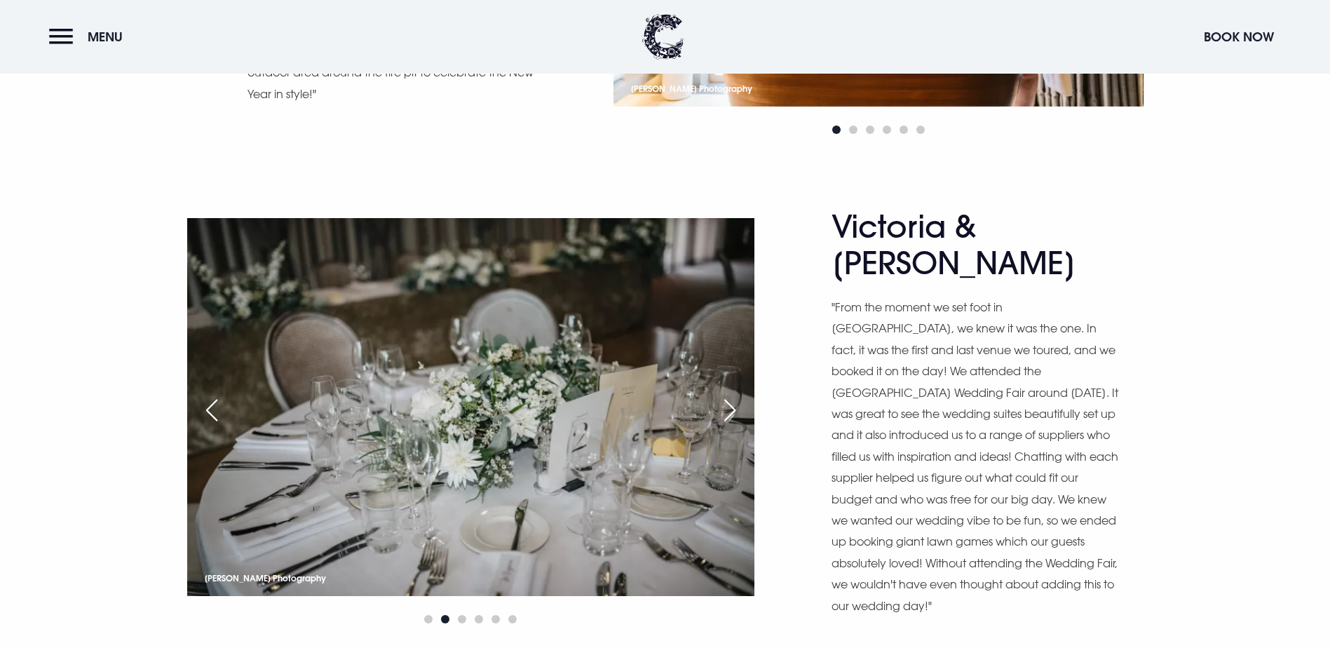
click at [733, 426] on div "Next slide" at bounding box center [729, 410] width 35 height 31
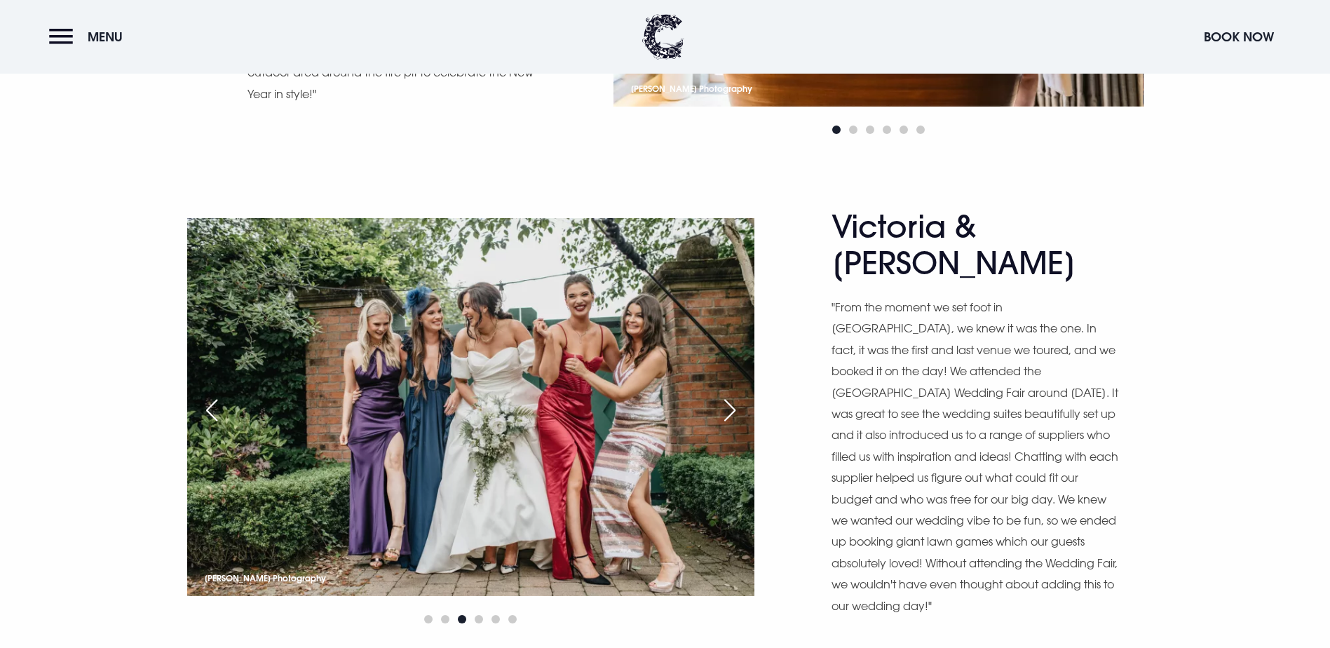
click at [733, 426] on div "Next slide" at bounding box center [729, 410] width 35 height 31
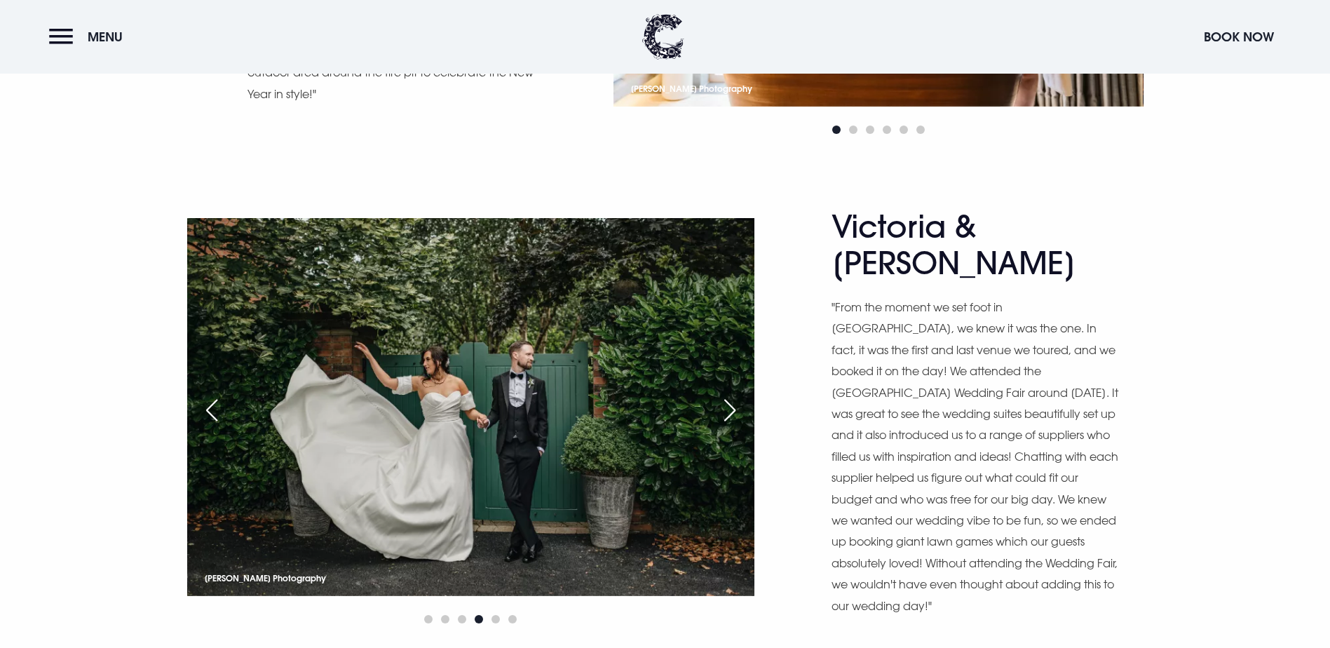
click at [733, 426] on div "Next slide" at bounding box center [729, 410] width 35 height 31
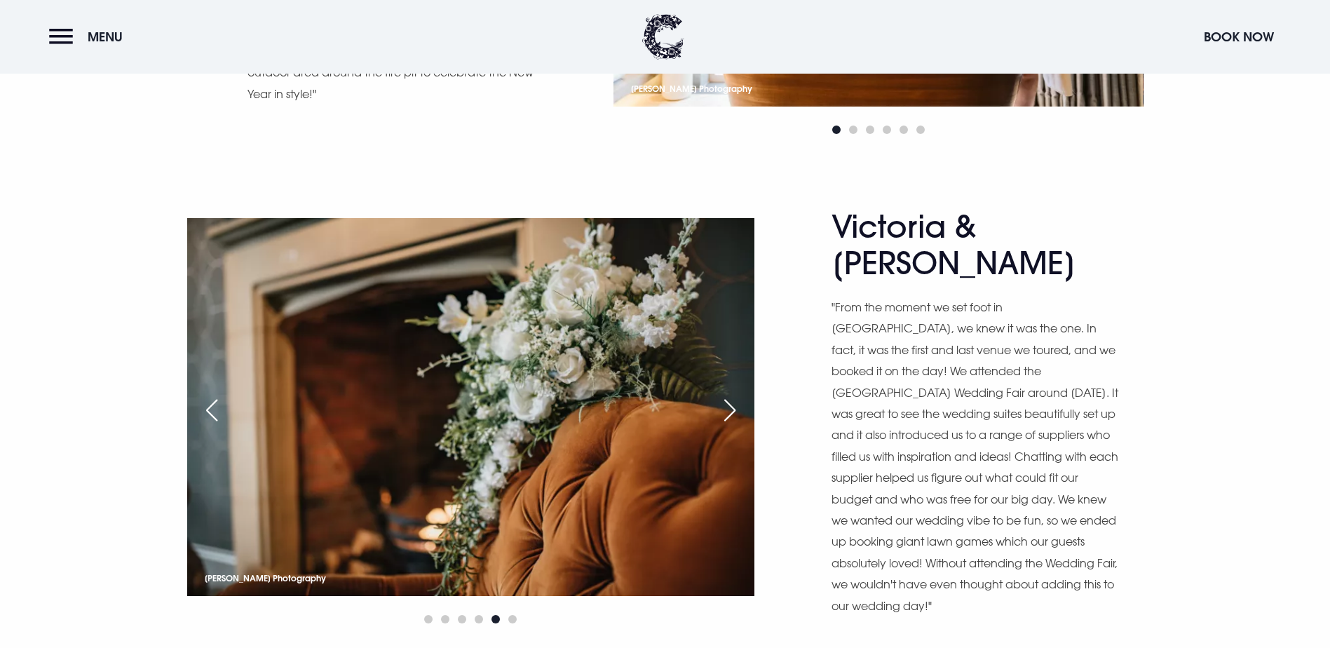
click at [733, 426] on div "Next slide" at bounding box center [729, 410] width 35 height 31
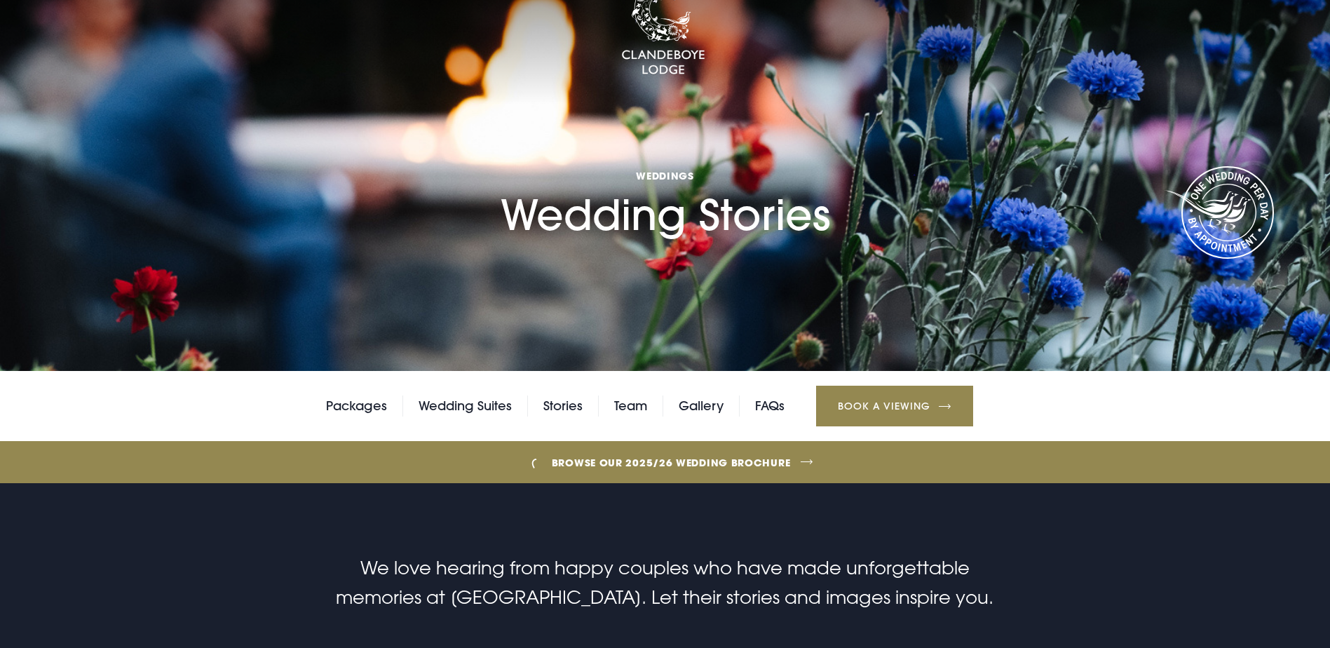
scroll to position [0, 0]
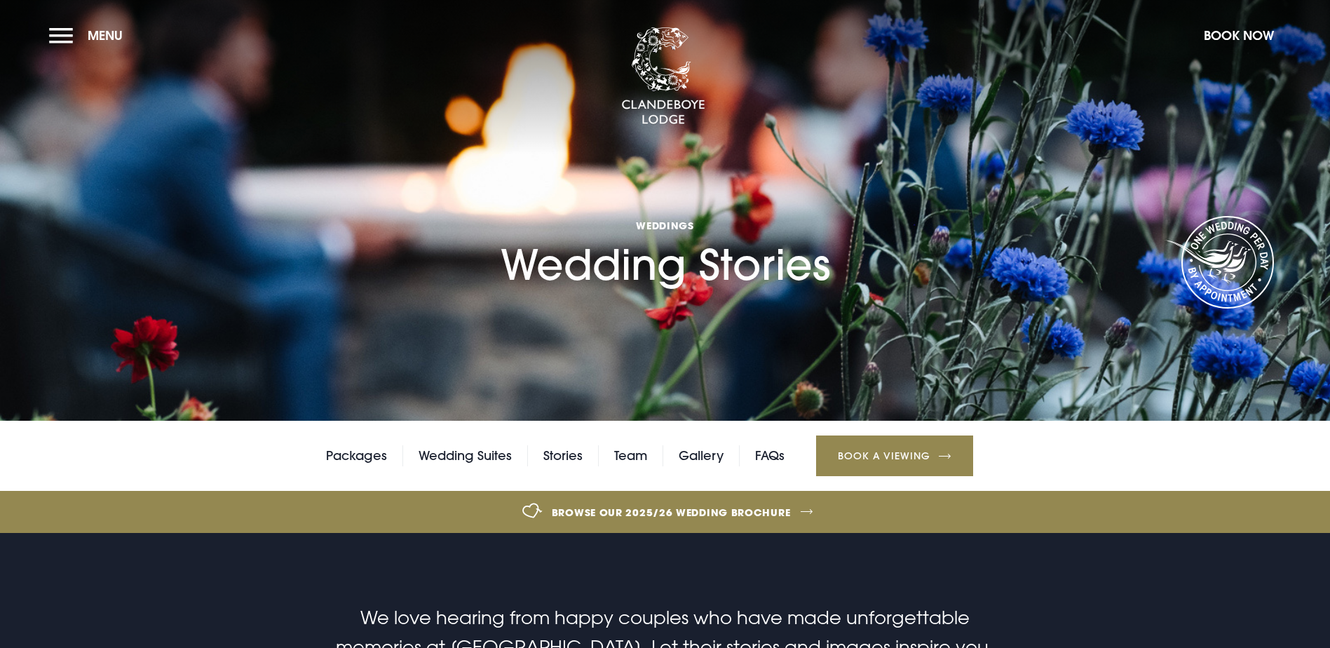
drag, startPoint x: 41, startPoint y: 40, endPoint x: 59, endPoint y: 31, distance: 20.4
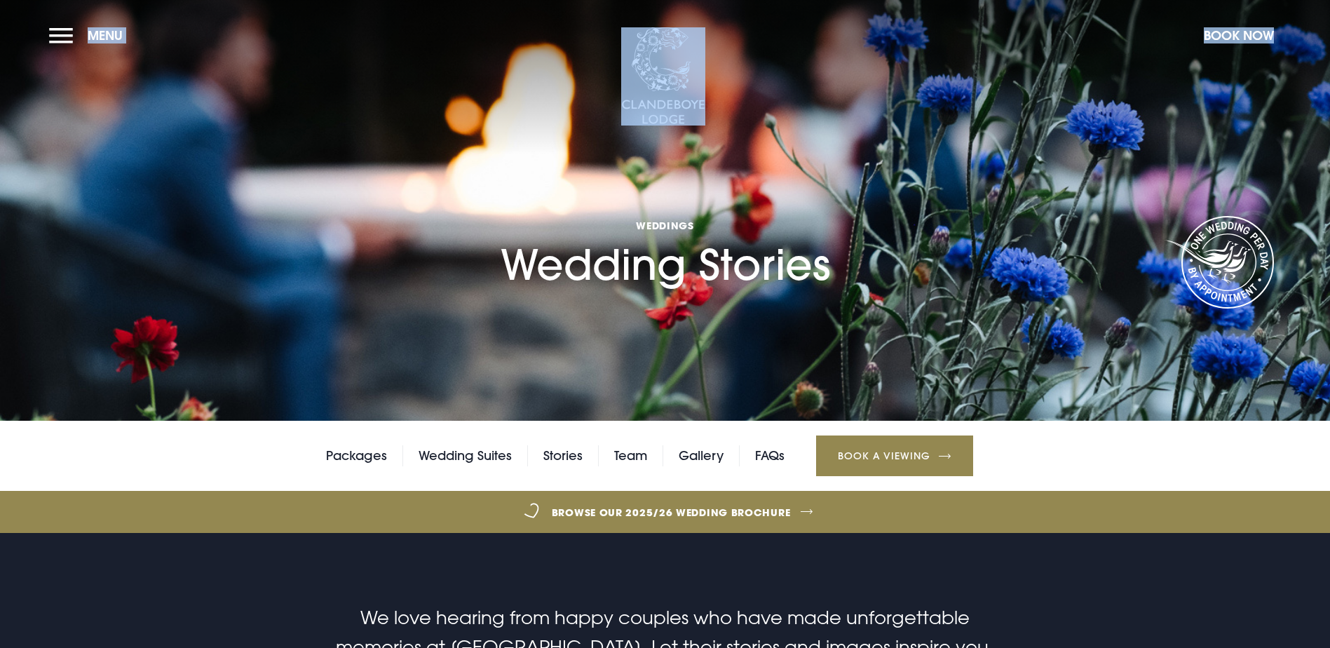
click at [60, 31] on button "Menu" at bounding box center [89, 35] width 81 height 30
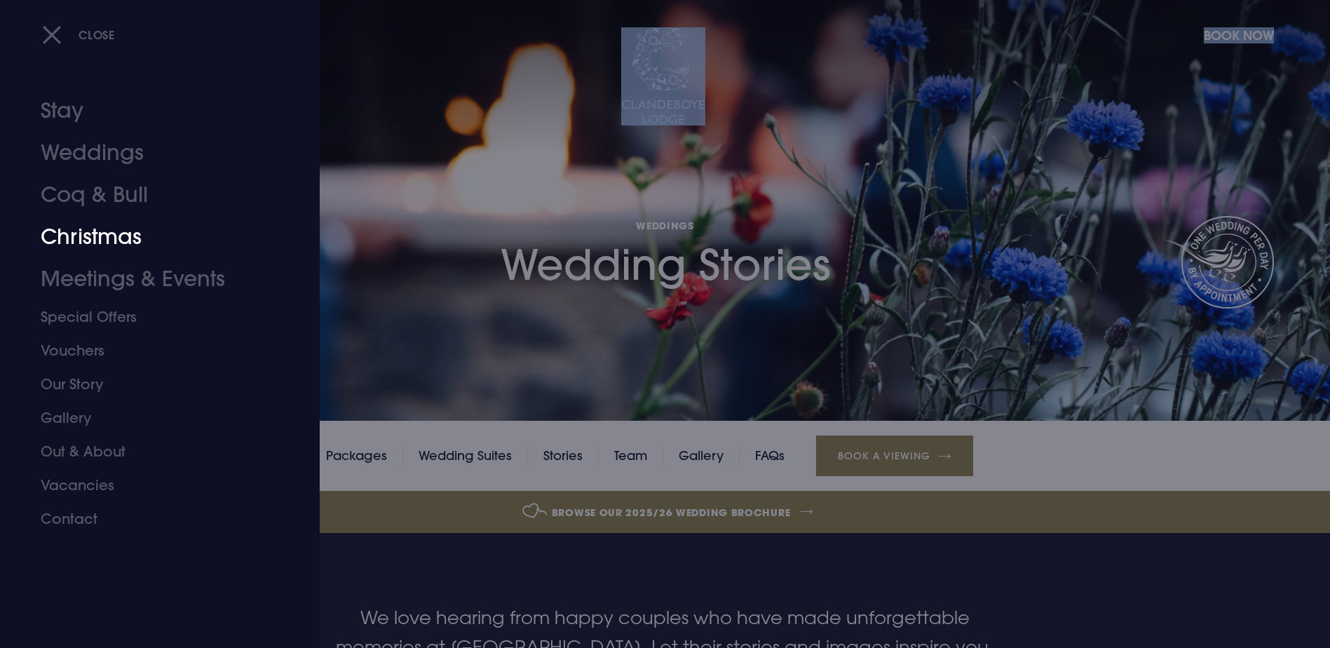
drag, startPoint x: 95, startPoint y: 234, endPoint x: 116, endPoint y: 234, distance: 21.7
click at [95, 234] on link "Christmas" at bounding box center [152, 237] width 222 height 42
